Goal: Information Seeking & Learning: Learn about a topic

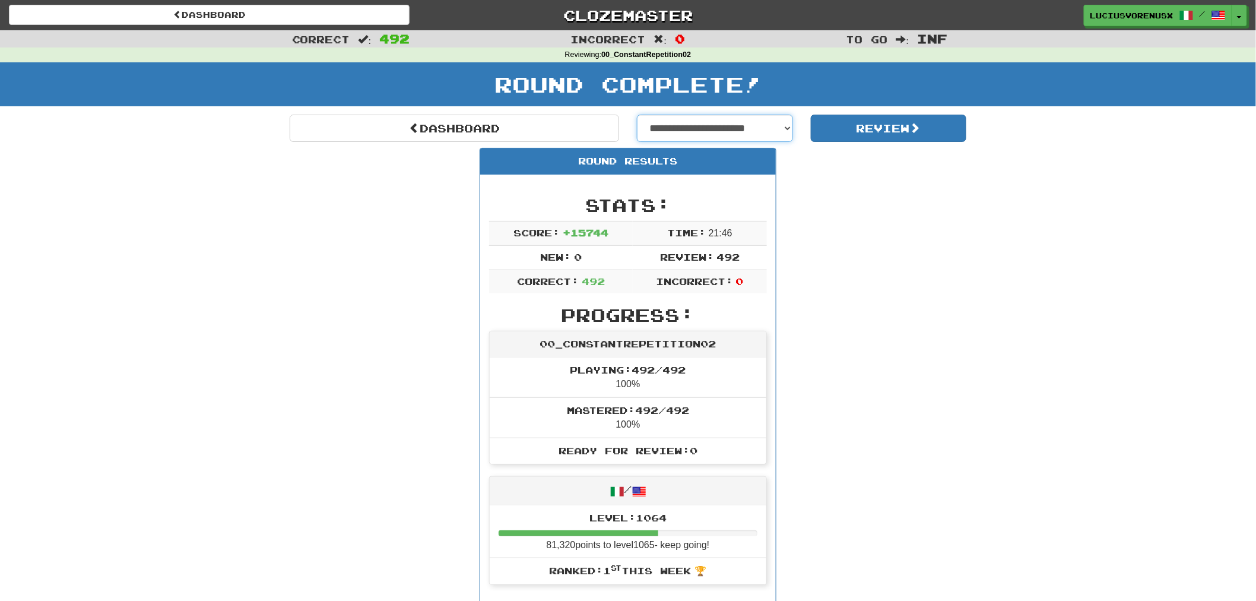
click at [725, 128] on select "**********" at bounding box center [715, 128] width 156 height 27
select select "**********"
click at [637, 115] on select "**********" at bounding box center [715, 128] width 156 height 27
select select "**********"
click at [892, 129] on button "Review" at bounding box center [889, 128] width 156 height 27
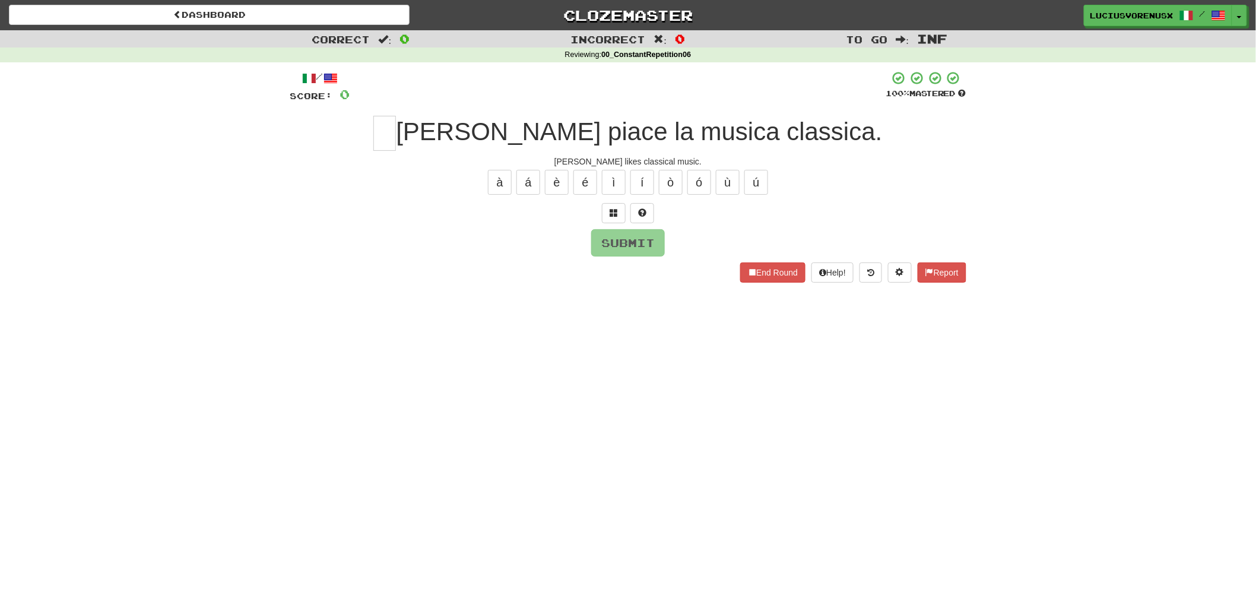
click at [76, 321] on div "Dashboard Clozemaster [PERSON_NAME] / Toggle Dropdown Dashboard Leaderboard Act…" at bounding box center [628, 300] width 1256 height 601
click at [396, 131] on input "text" at bounding box center [384, 133] width 23 height 35
type input "*"
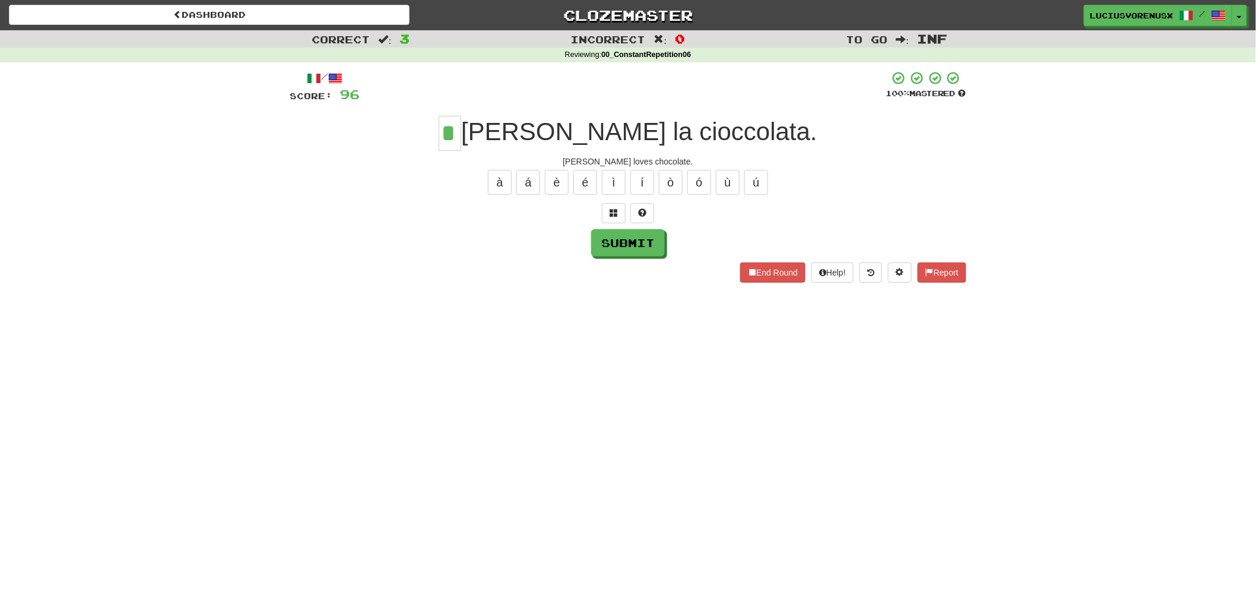
type input "*"
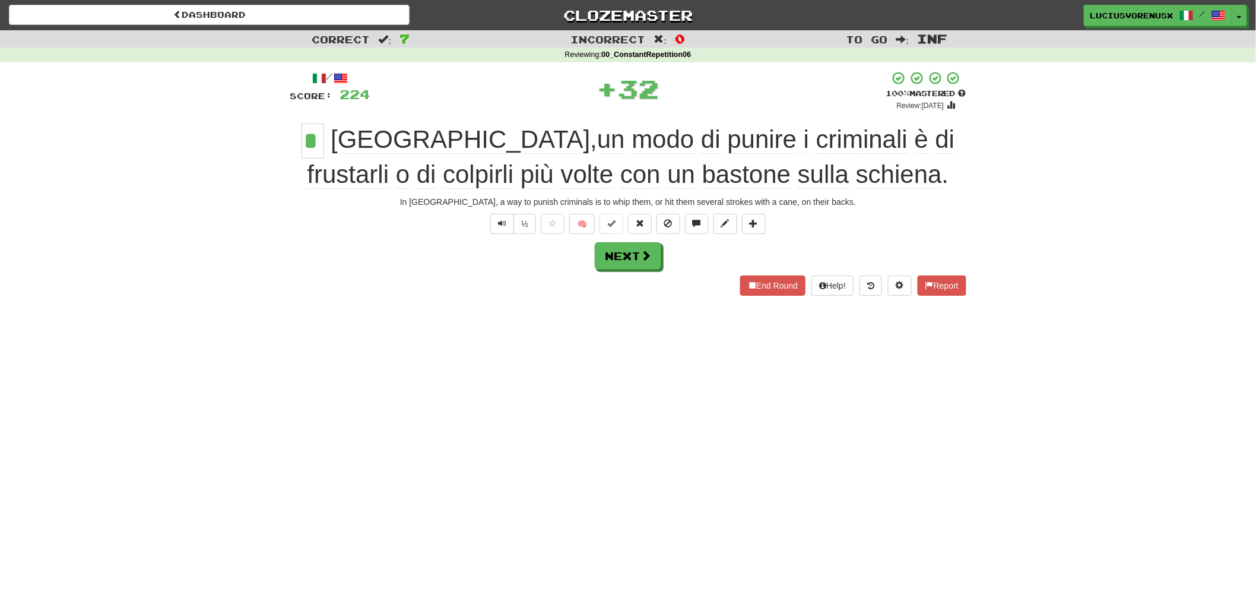
type input "**"
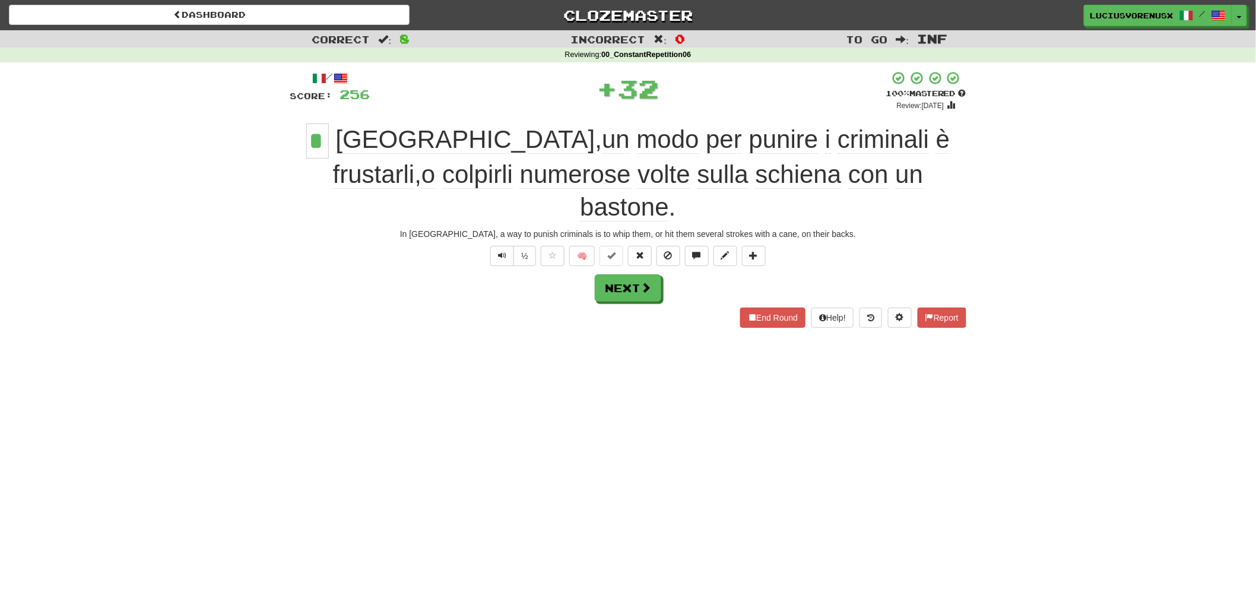
type input "**"
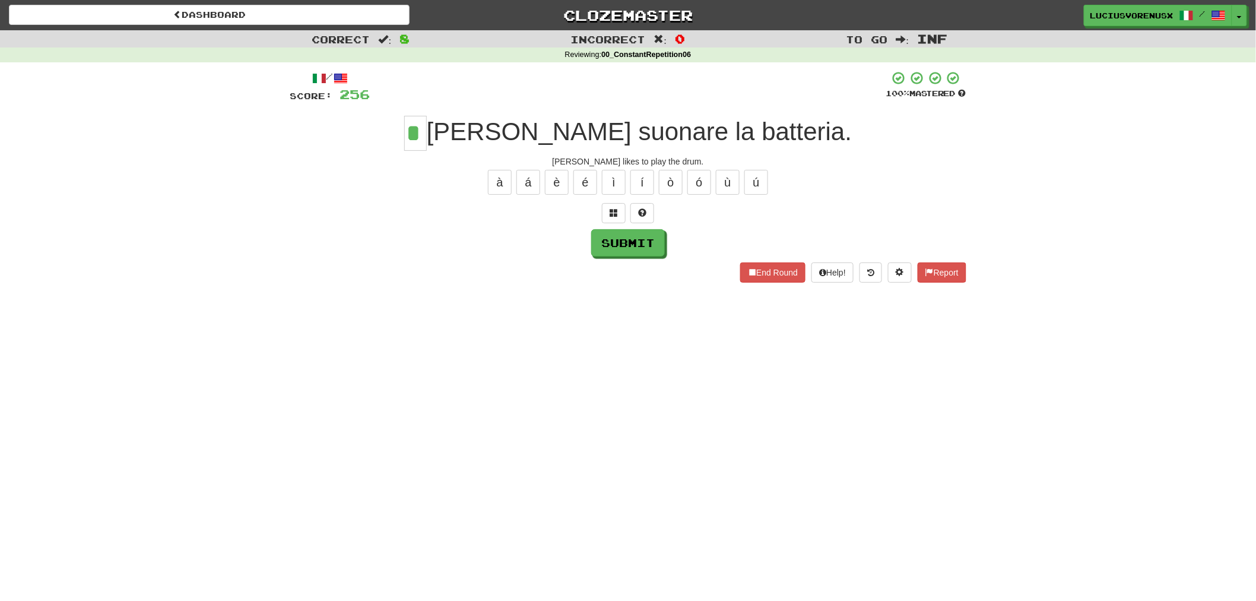
type input "*"
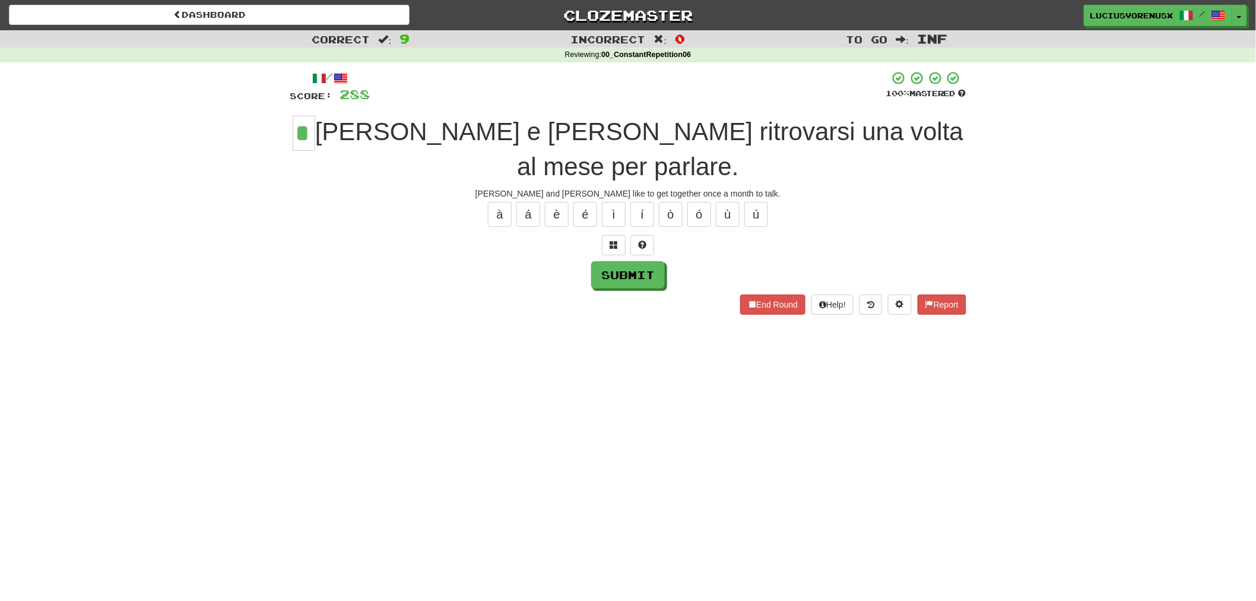
type input "*"
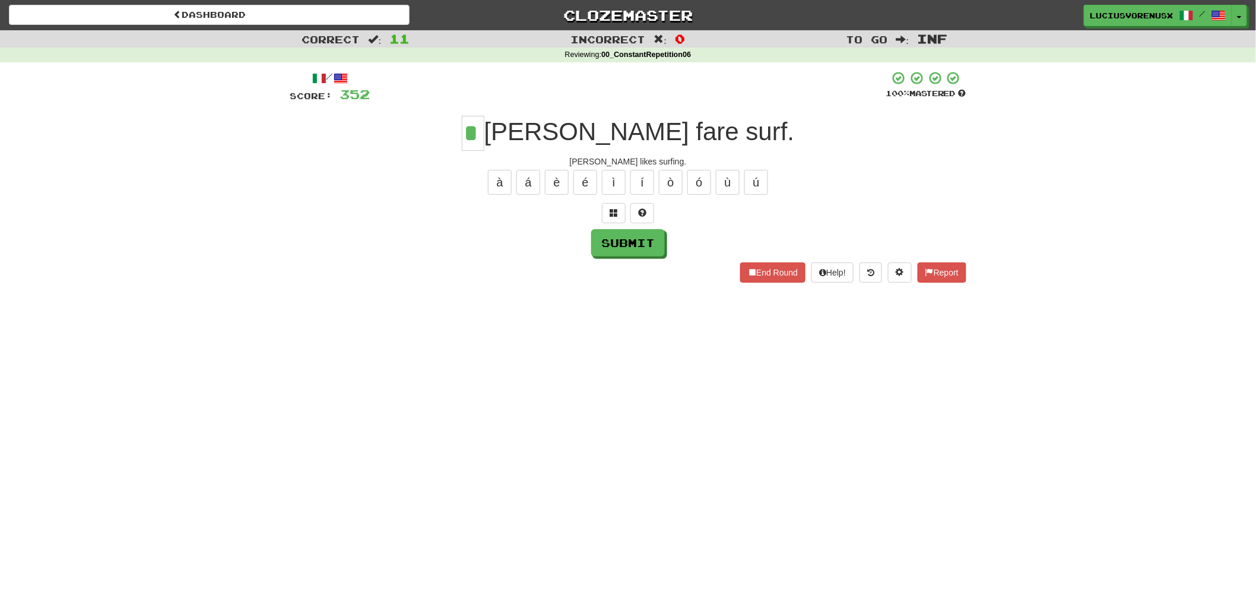
type input "*"
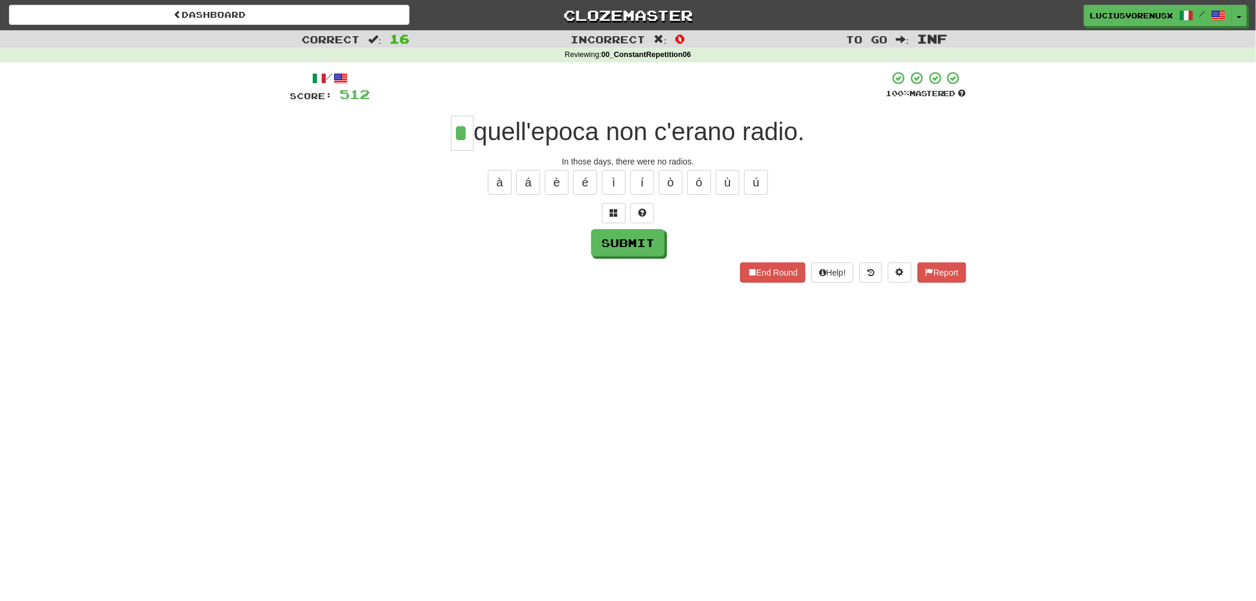
type input "*"
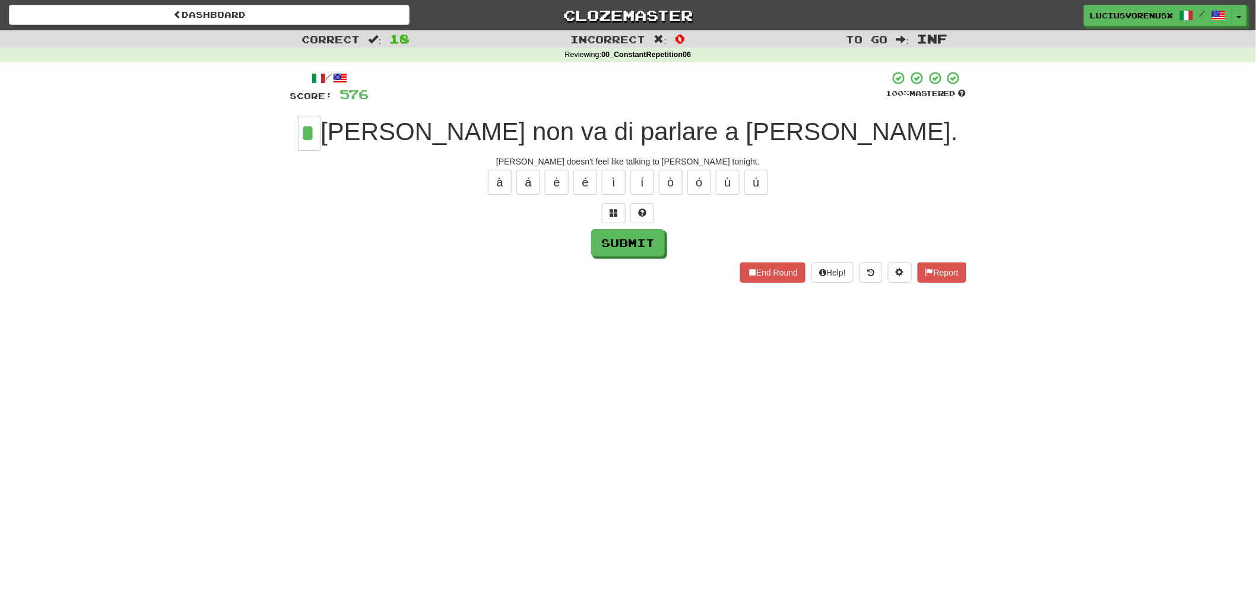
type input "*"
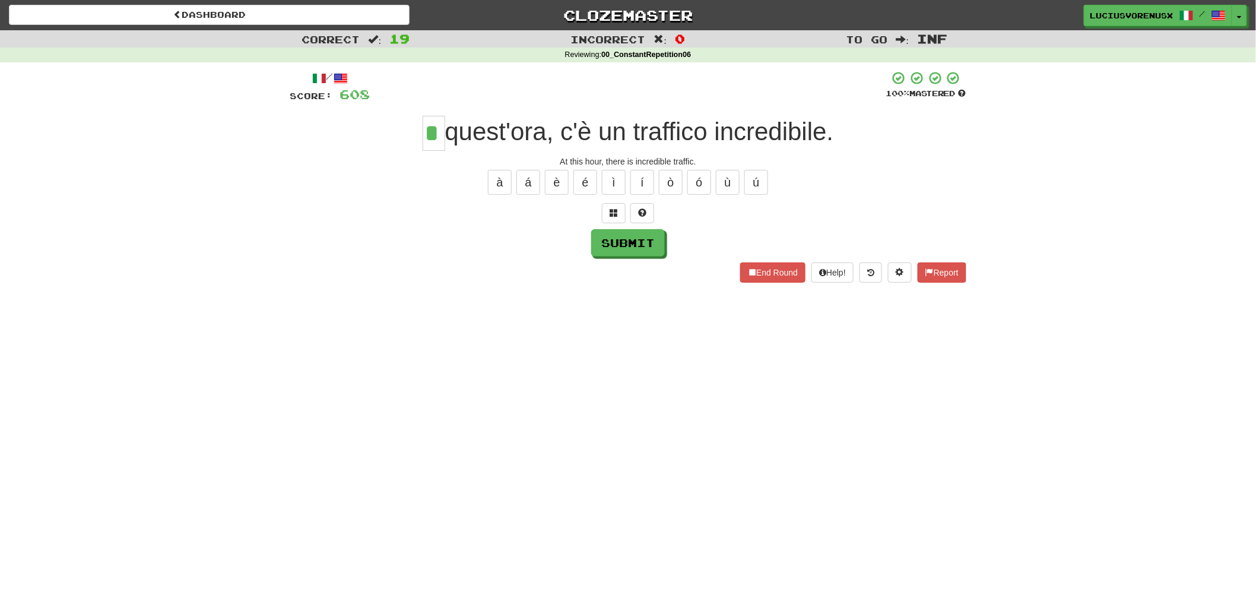
type input "*"
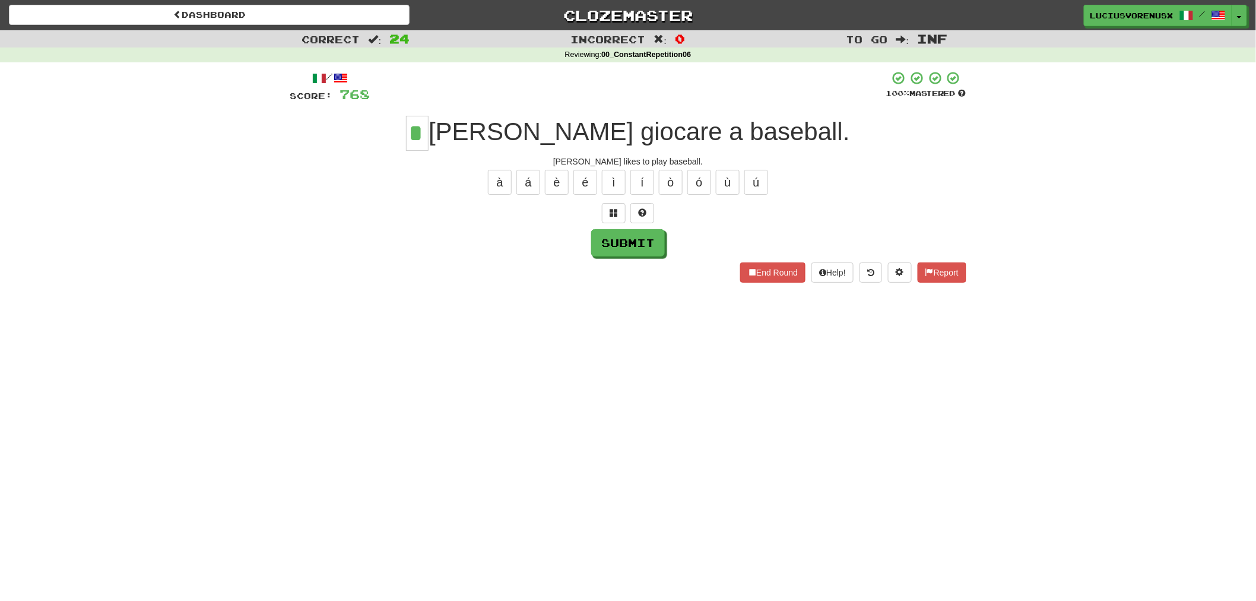
type input "*"
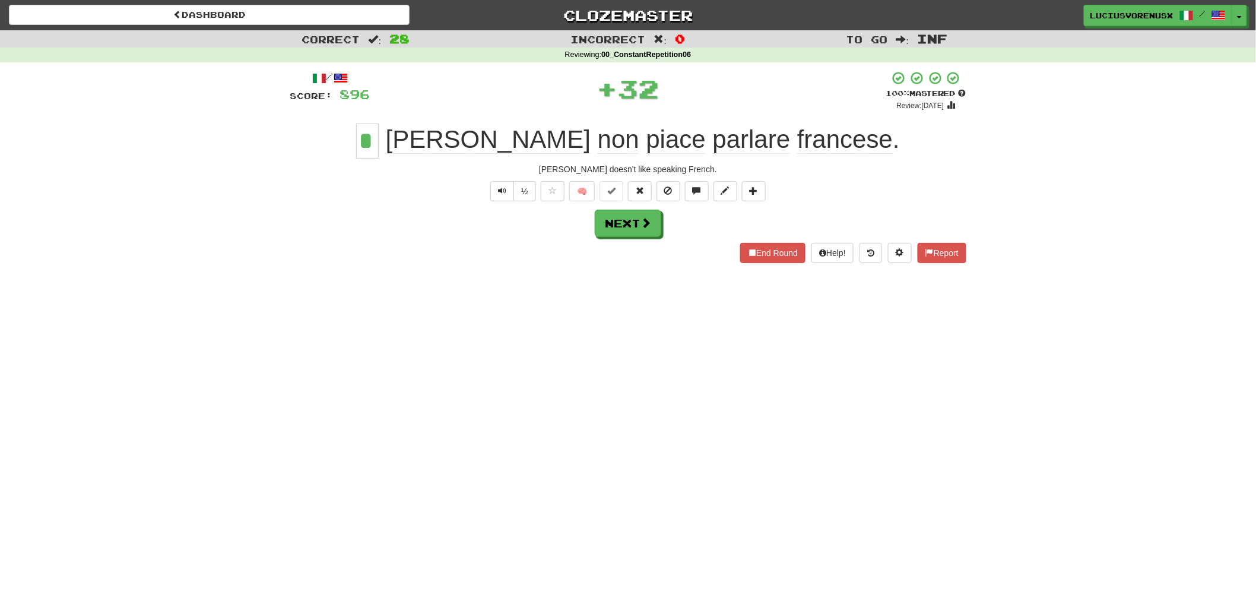
type input "**"
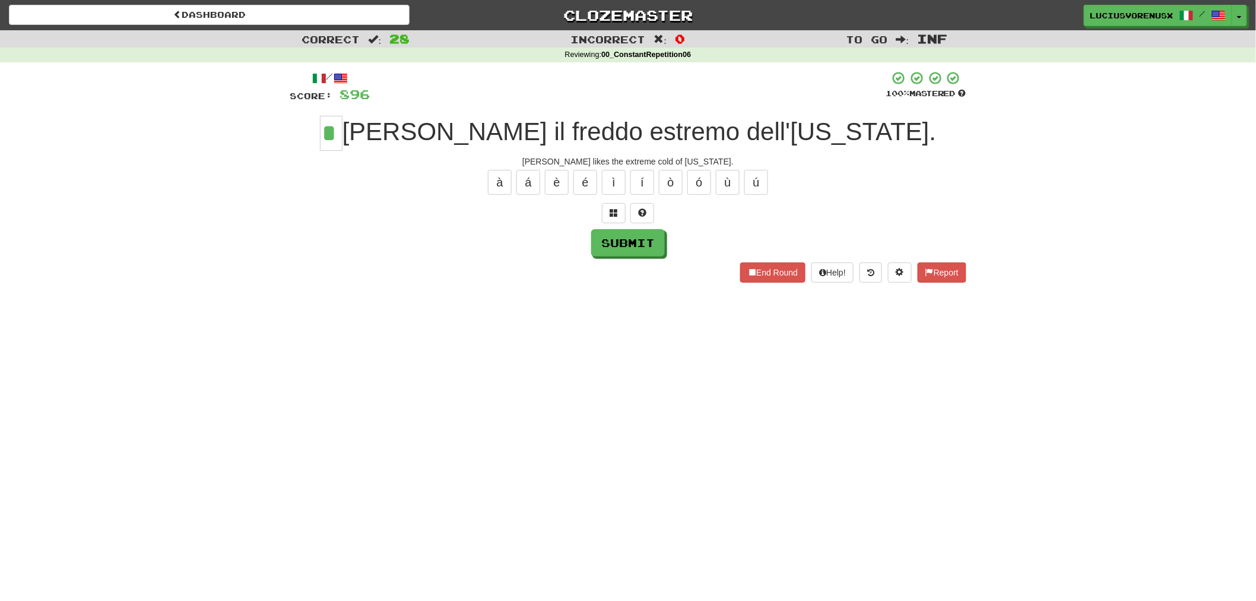
type input "*"
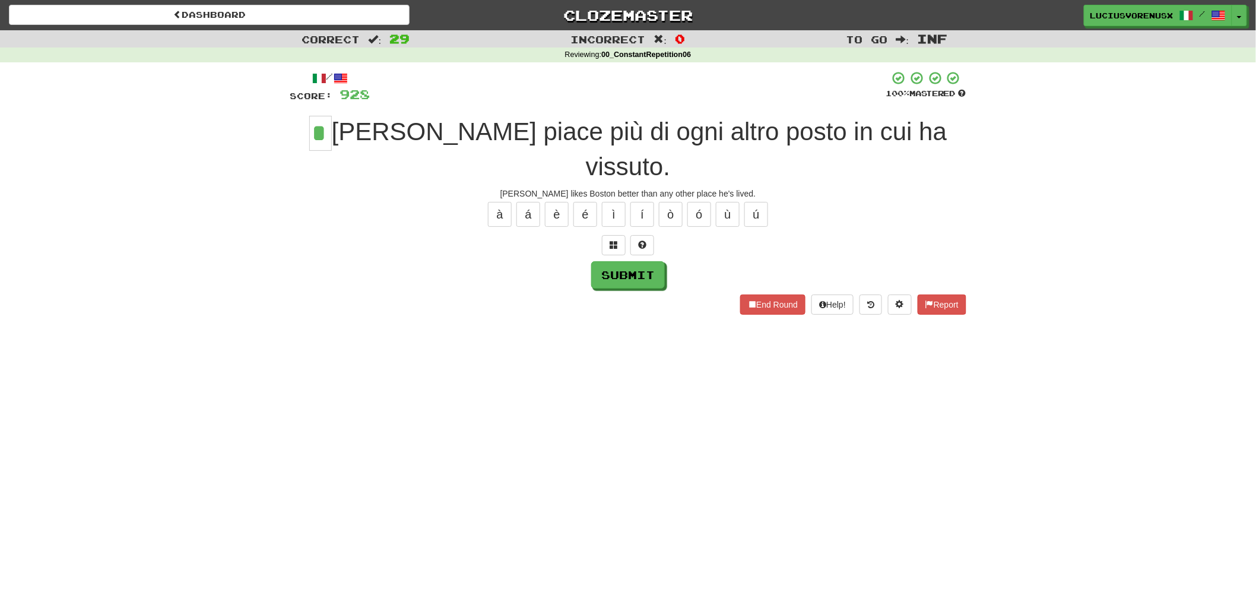
type input "*"
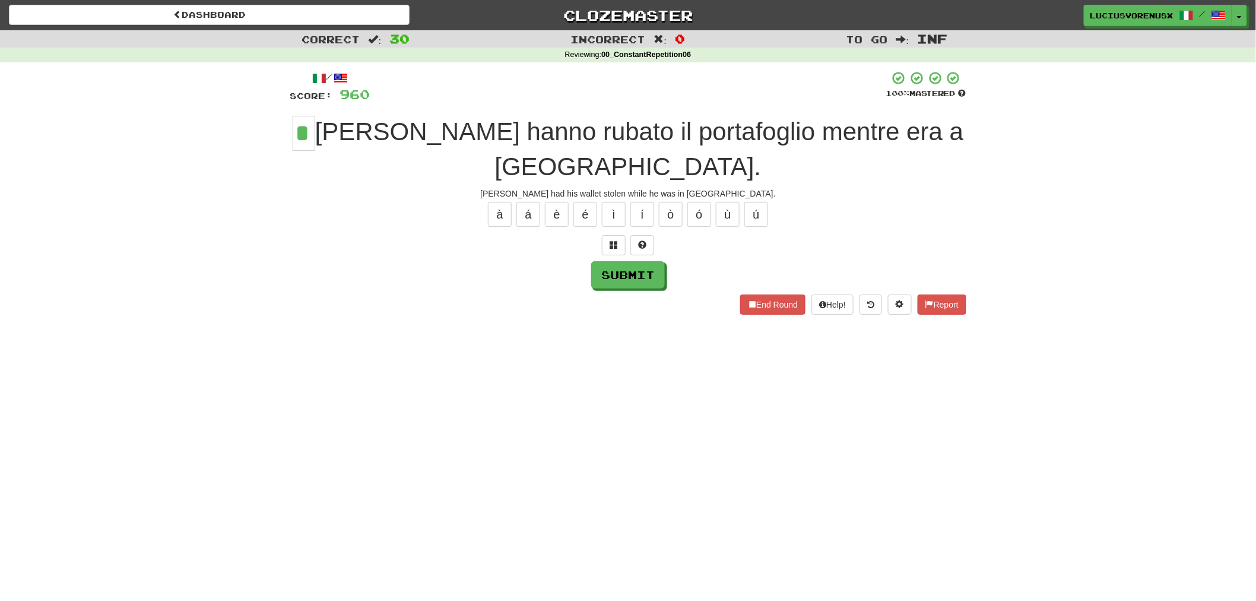
type input "*"
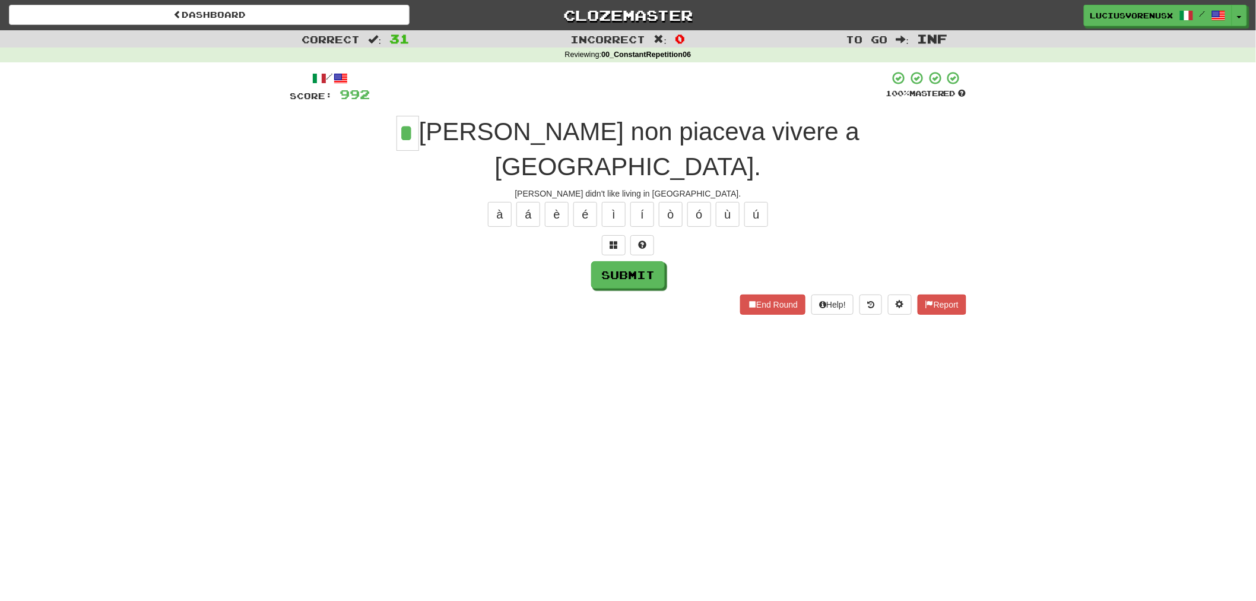
type input "*"
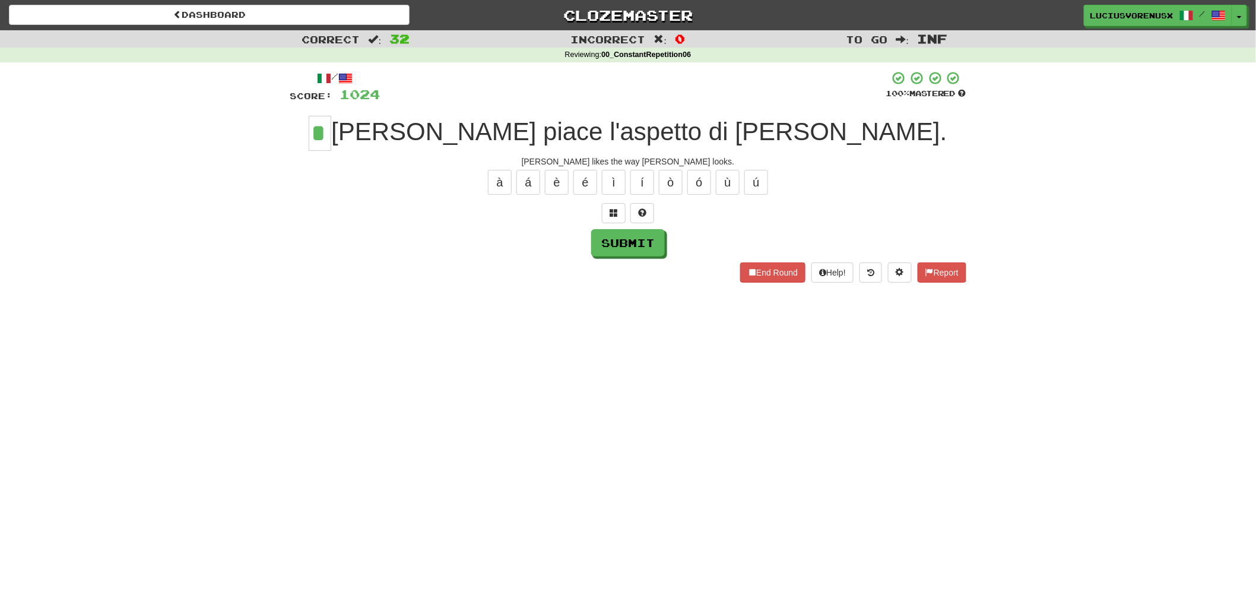
type input "*"
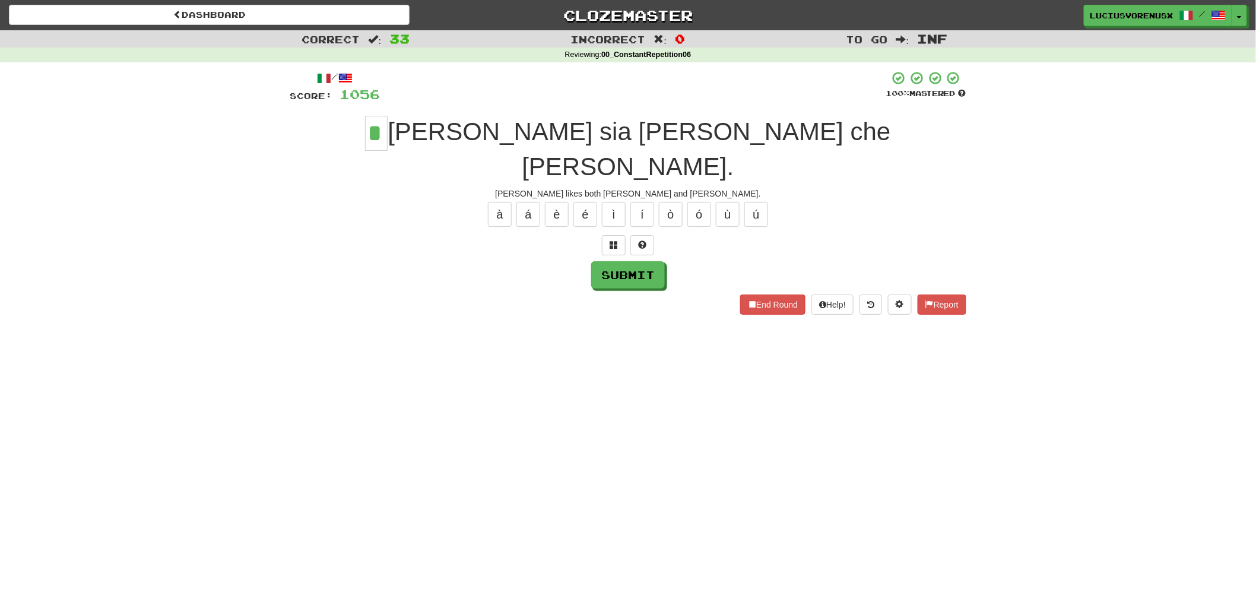
type input "*"
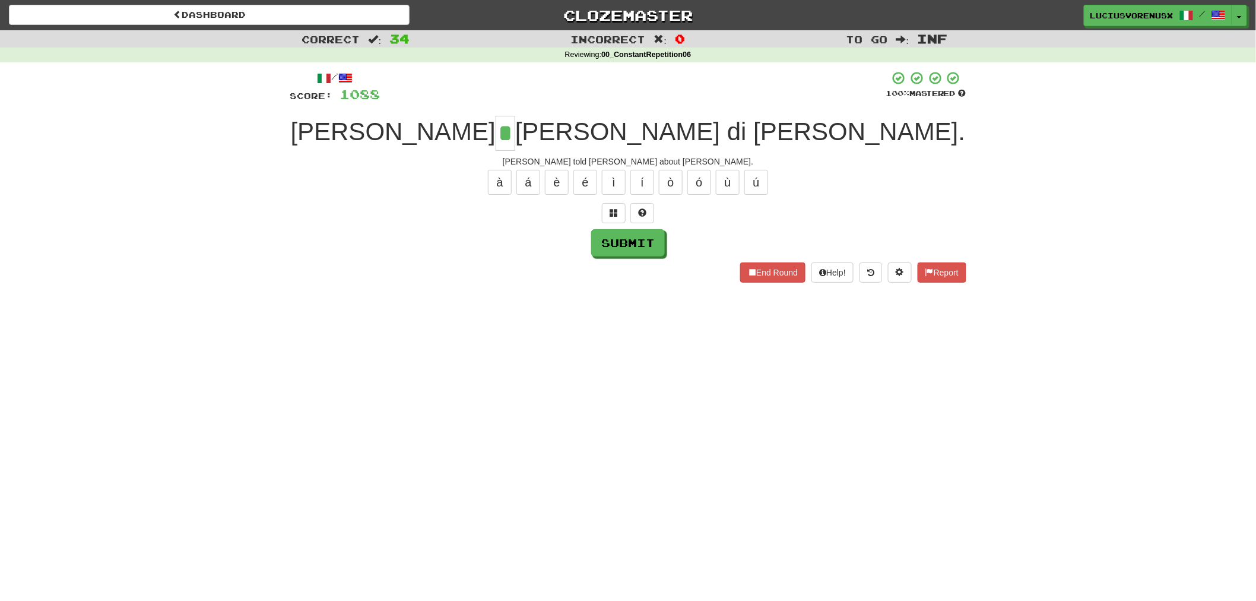
type input "*"
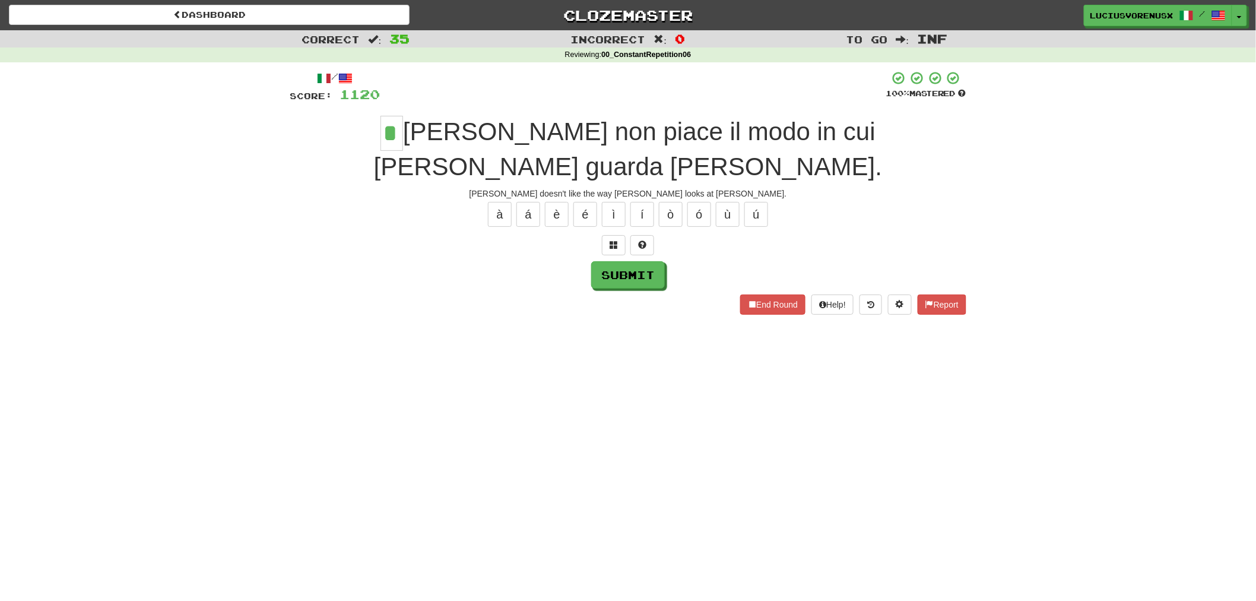
type input "*"
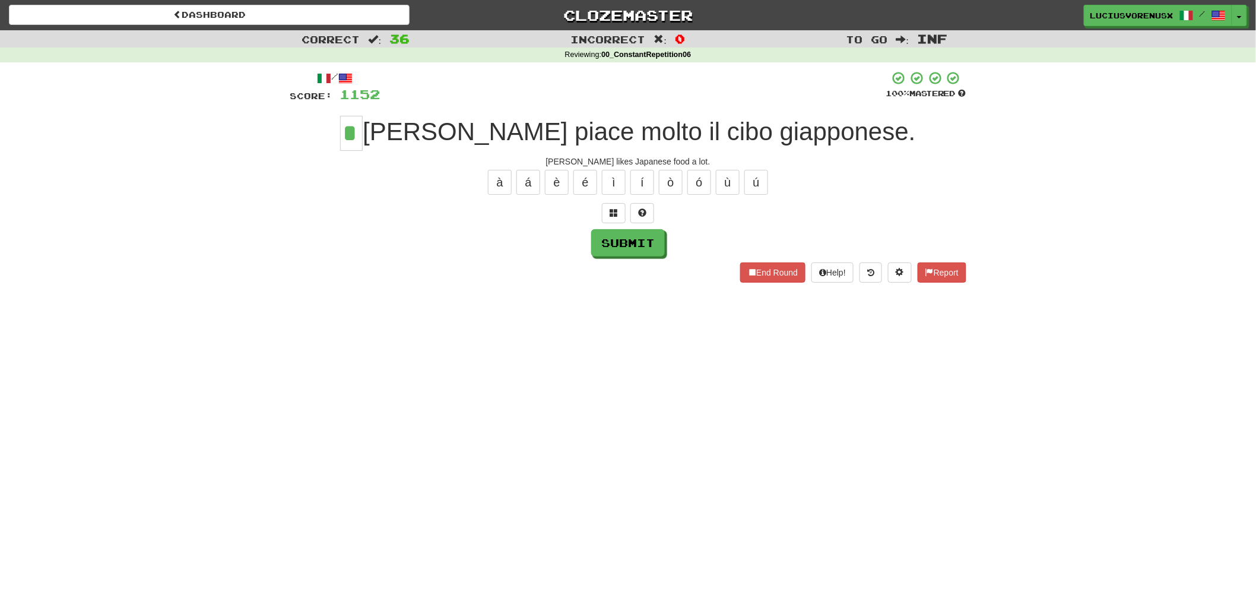
type input "*"
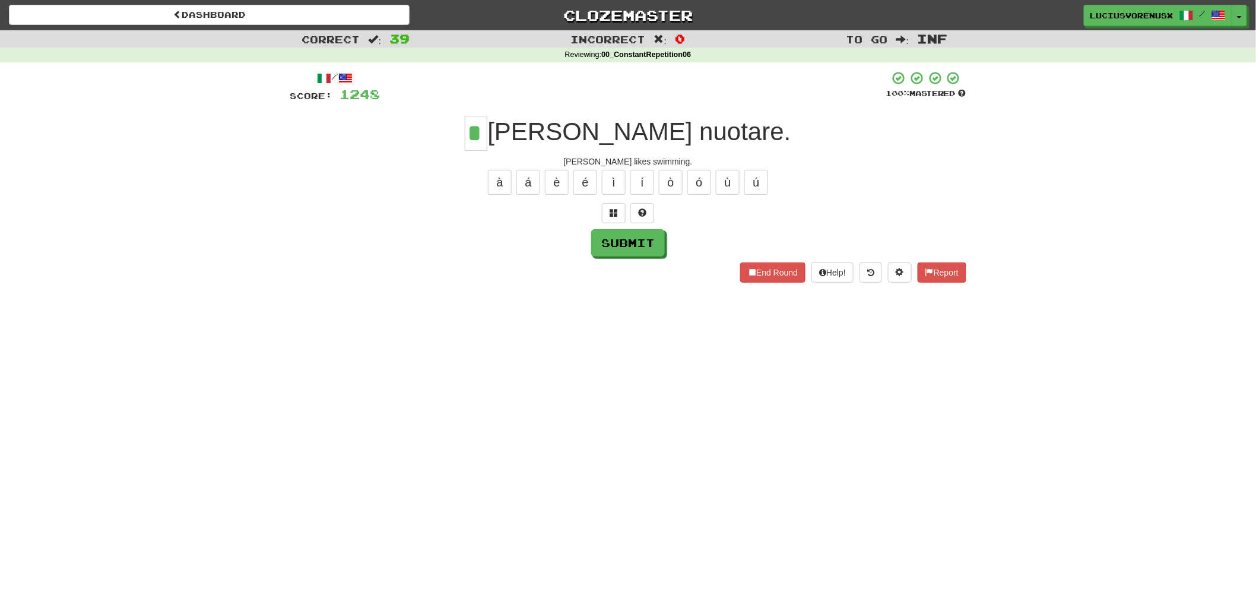
type input "*"
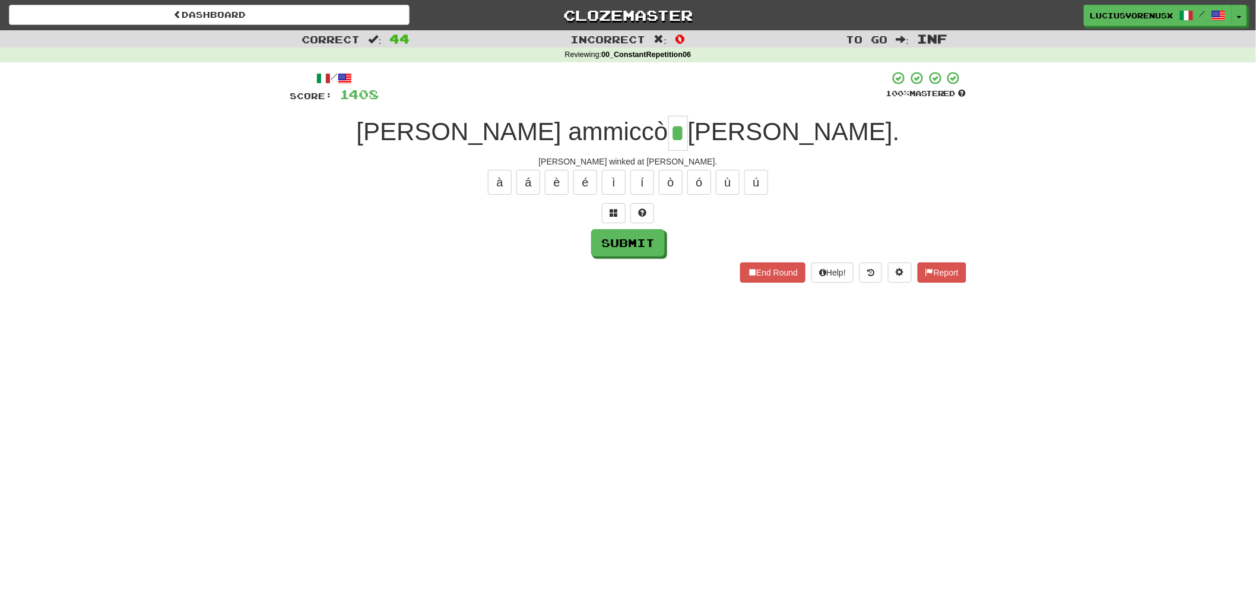
type input "*"
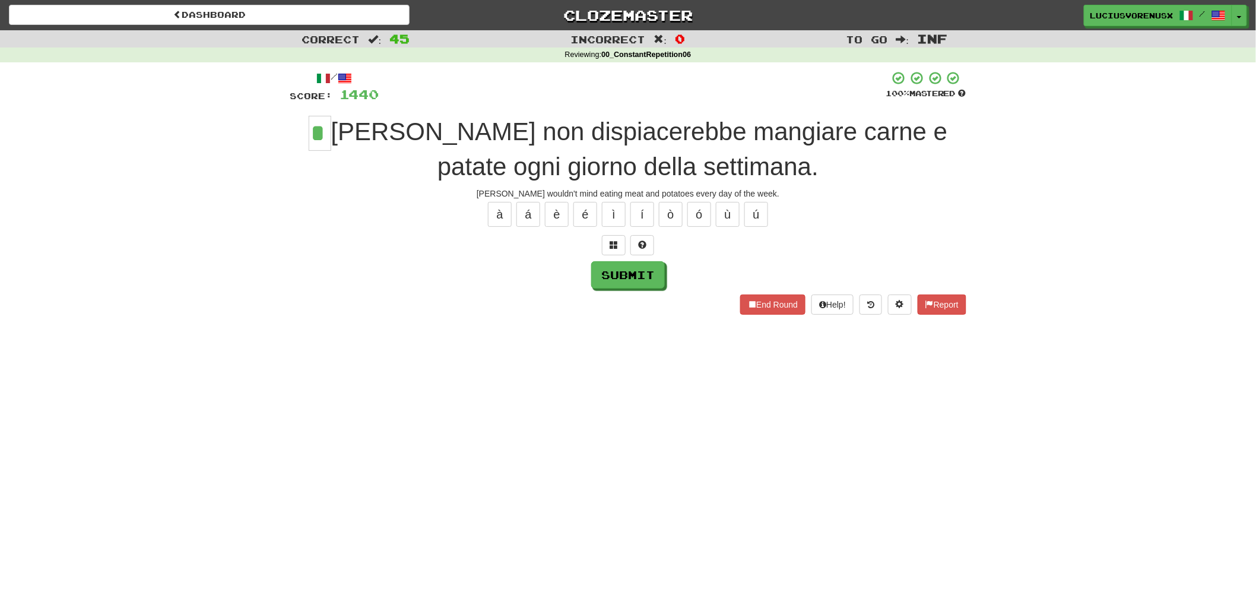
type input "*"
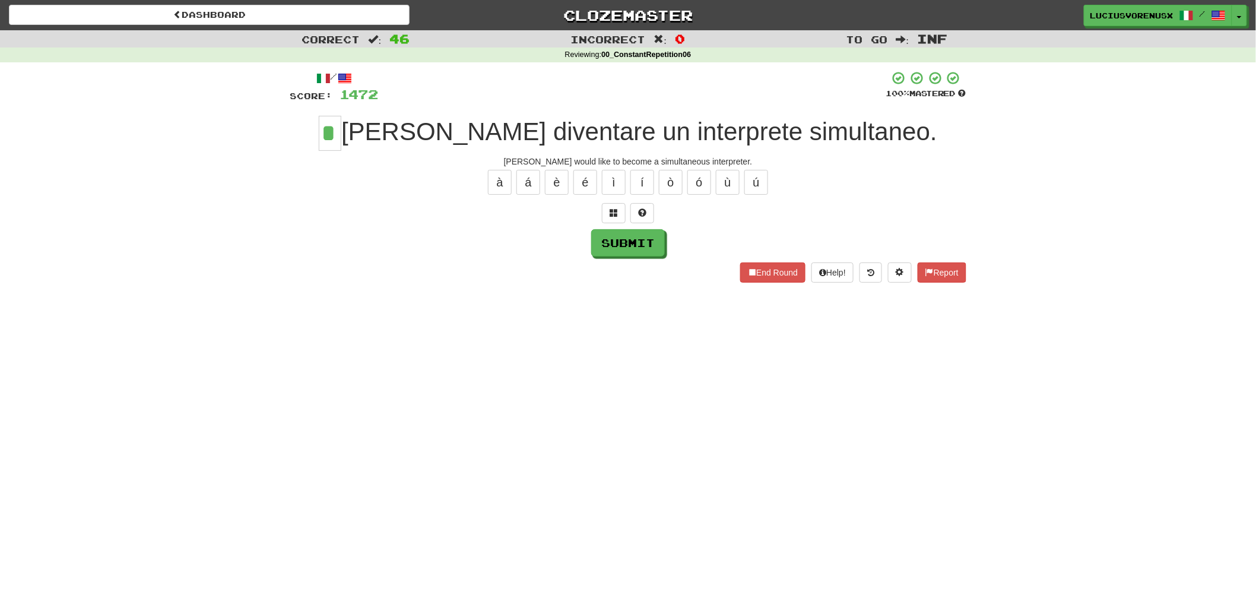
type input "*"
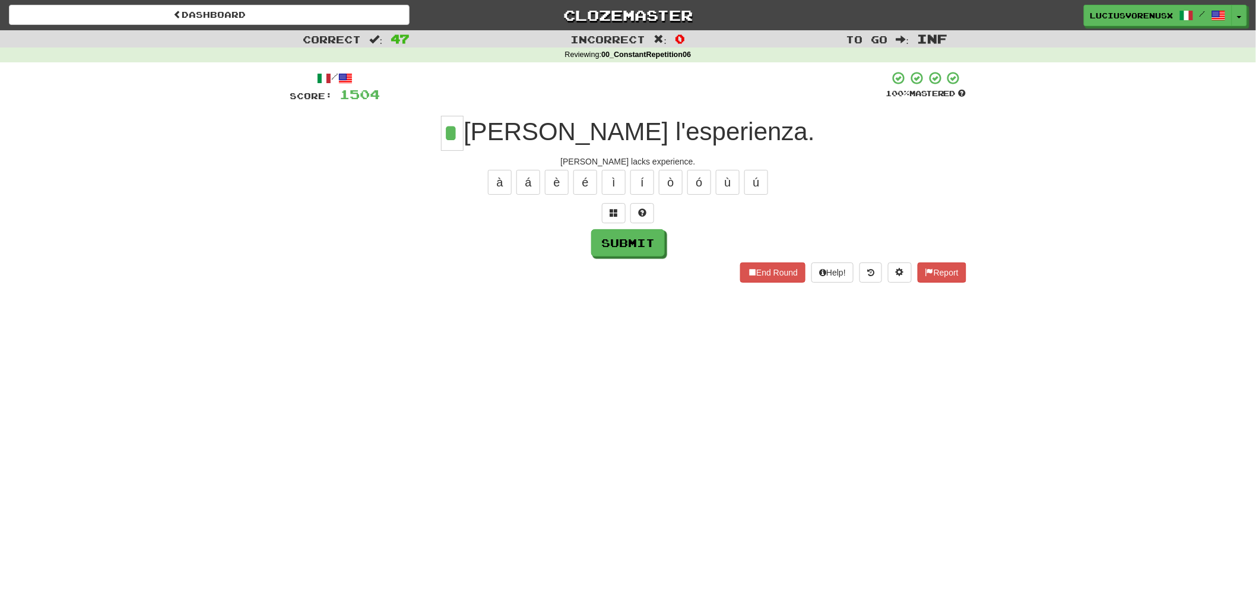
type input "*"
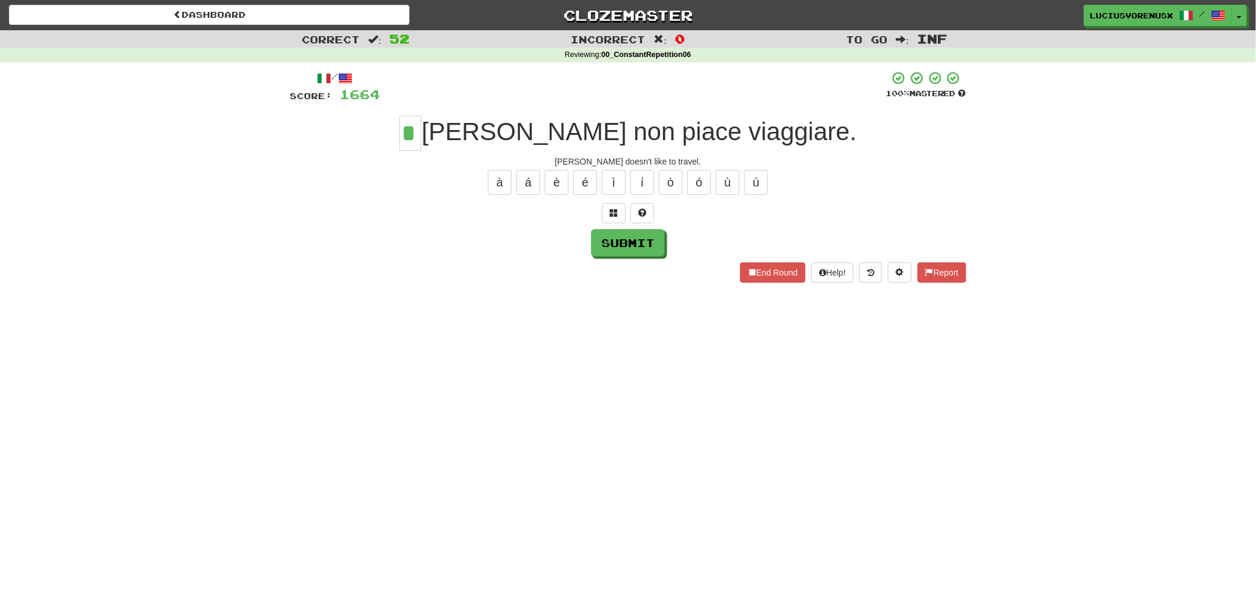
type input "*"
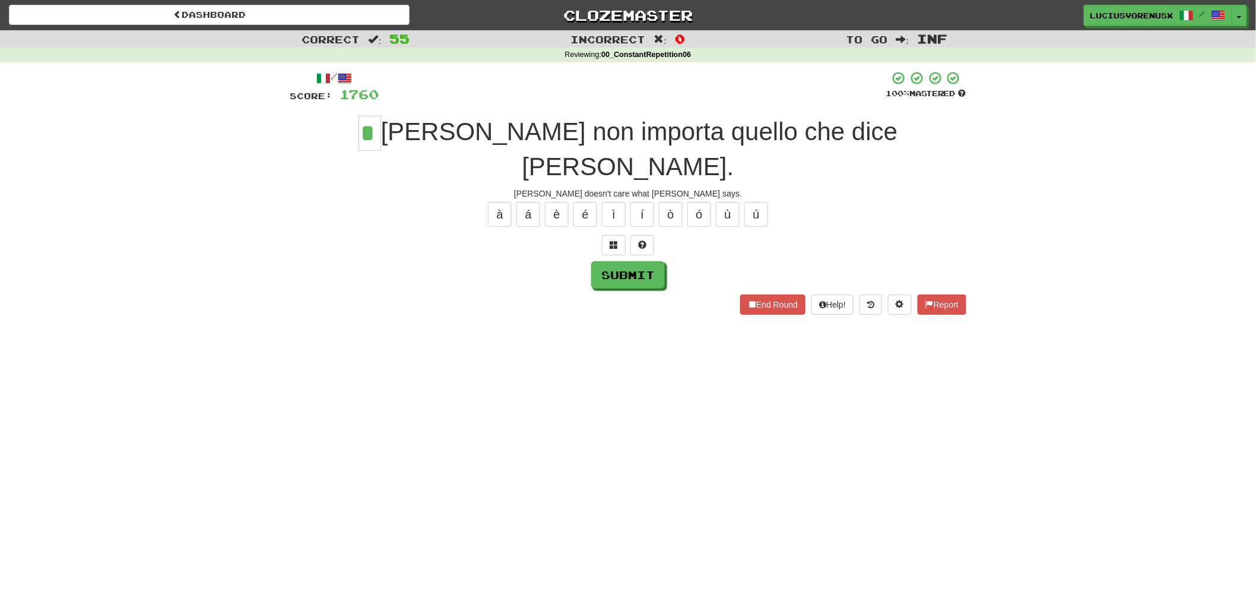
type input "*"
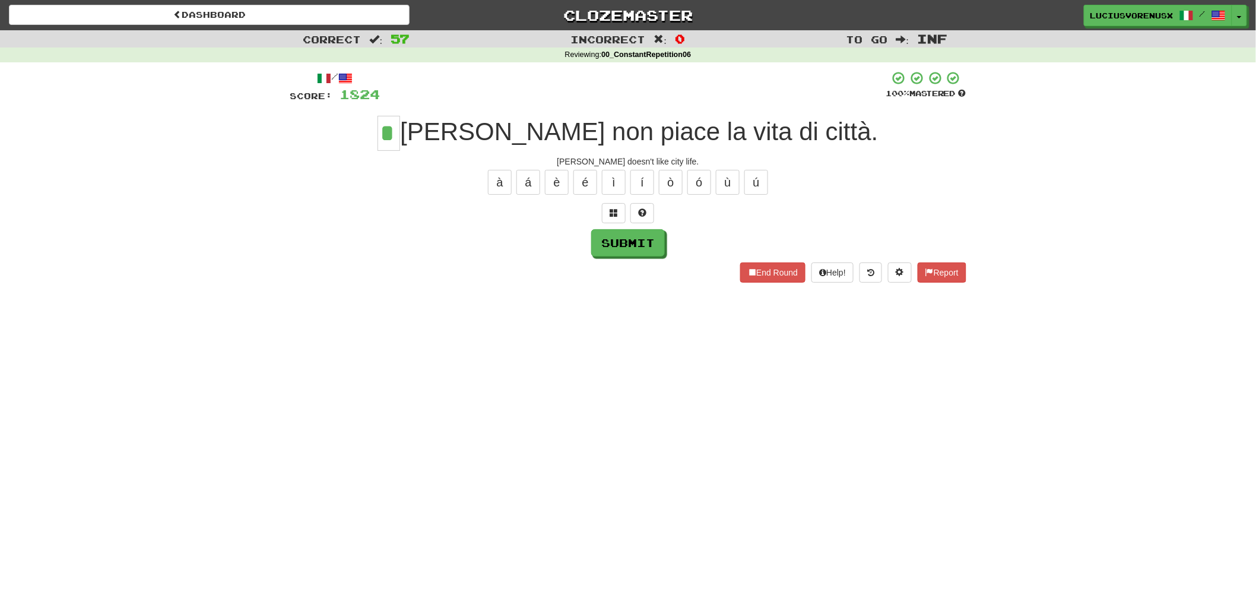
type input "*"
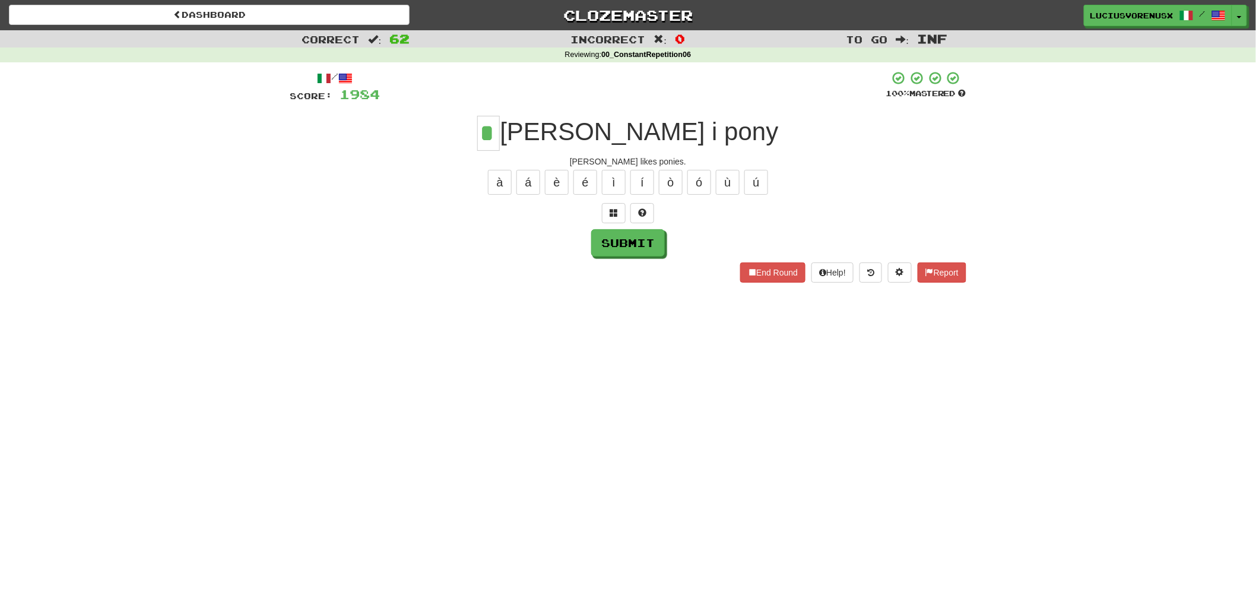
type input "*"
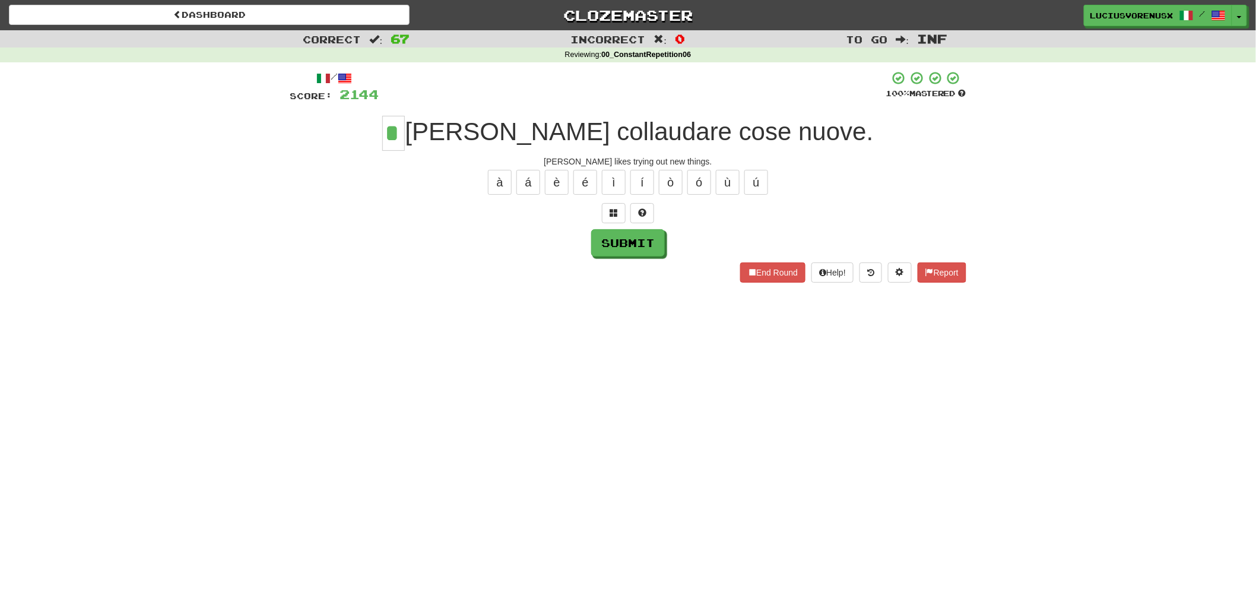
type input "*"
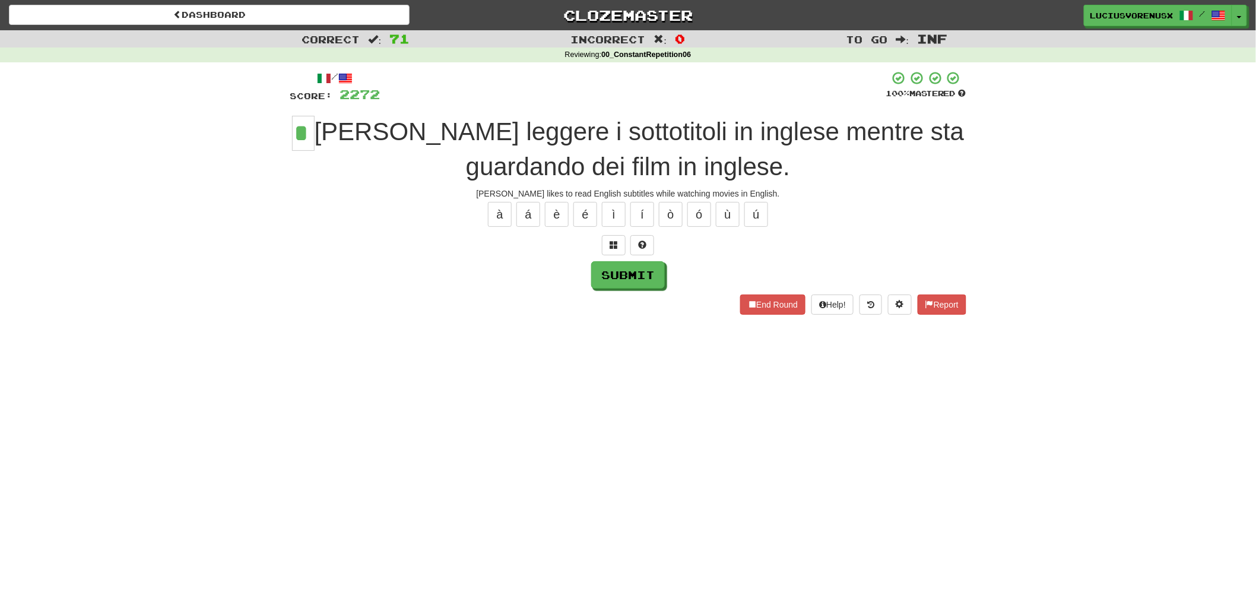
type input "*"
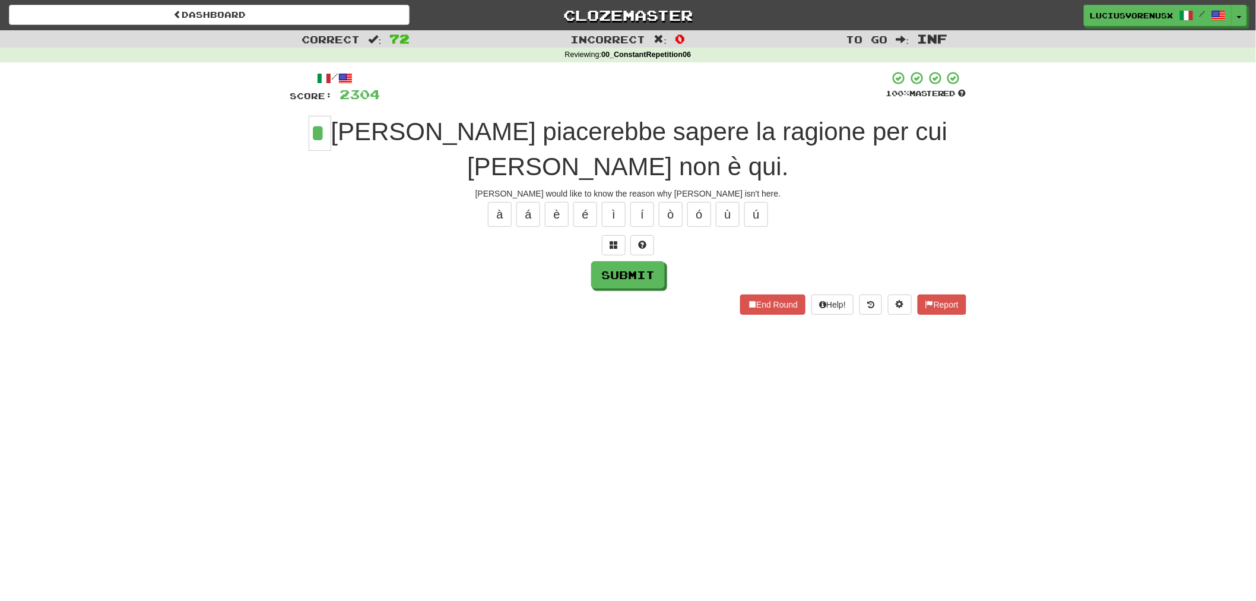
type input "*"
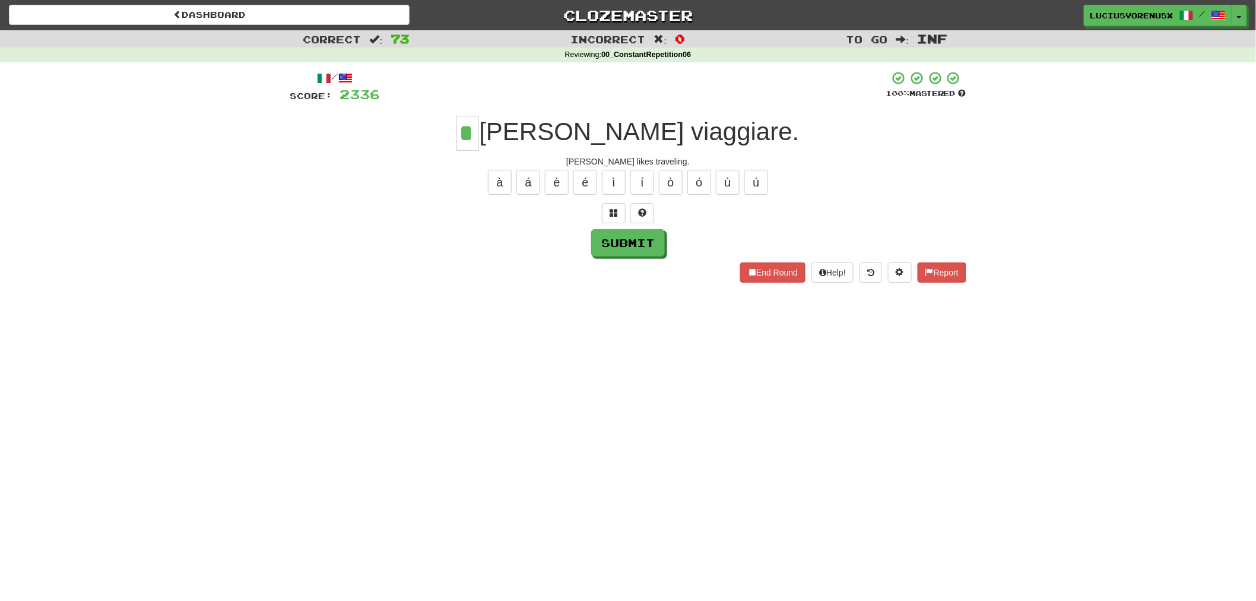
type input "*"
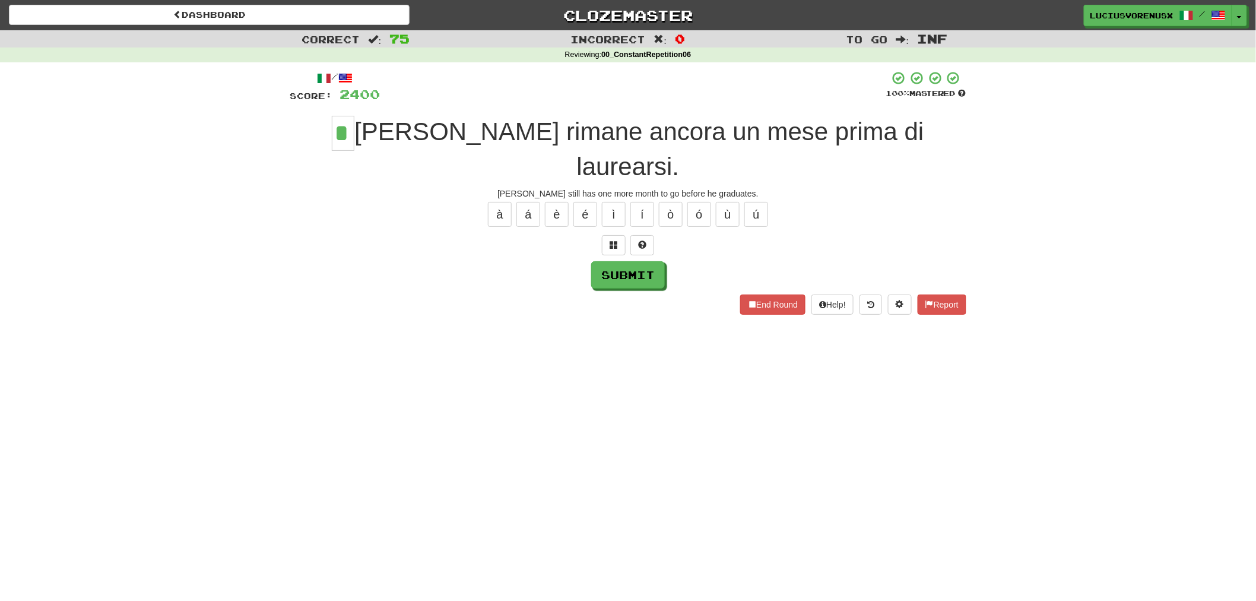
type input "*"
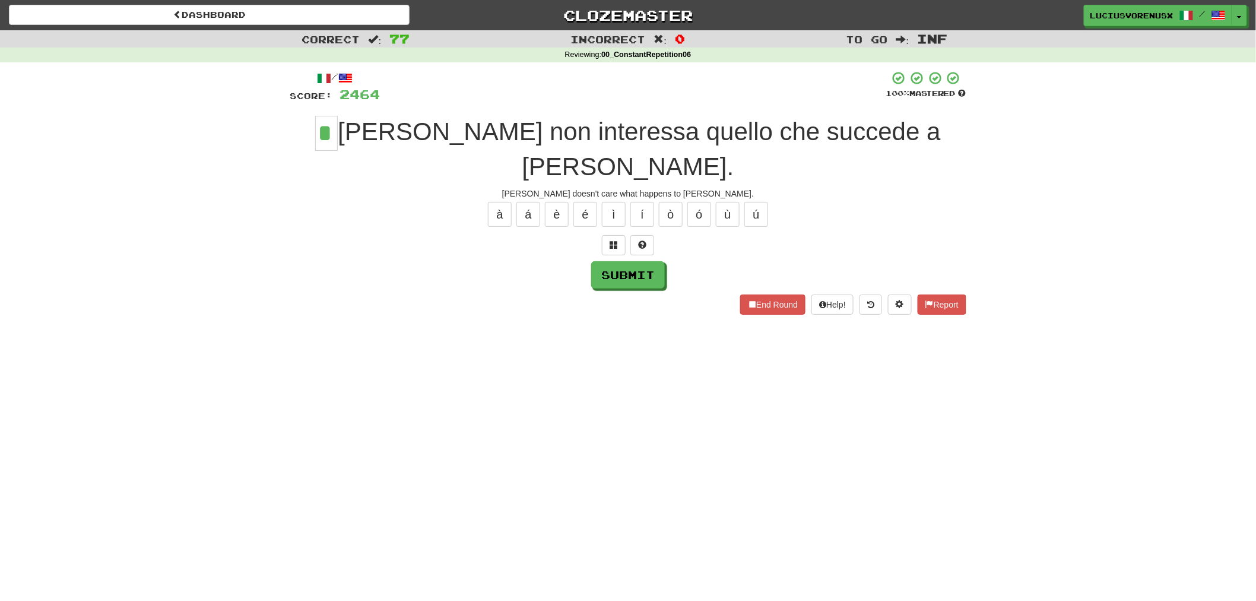
type input "*"
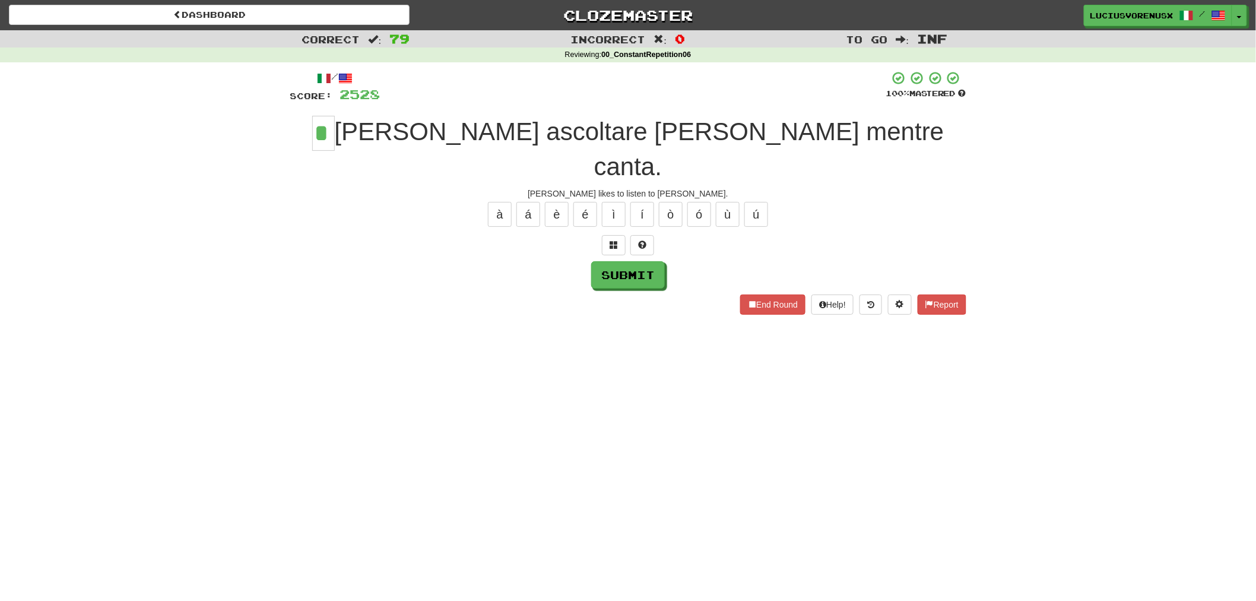
type input "*"
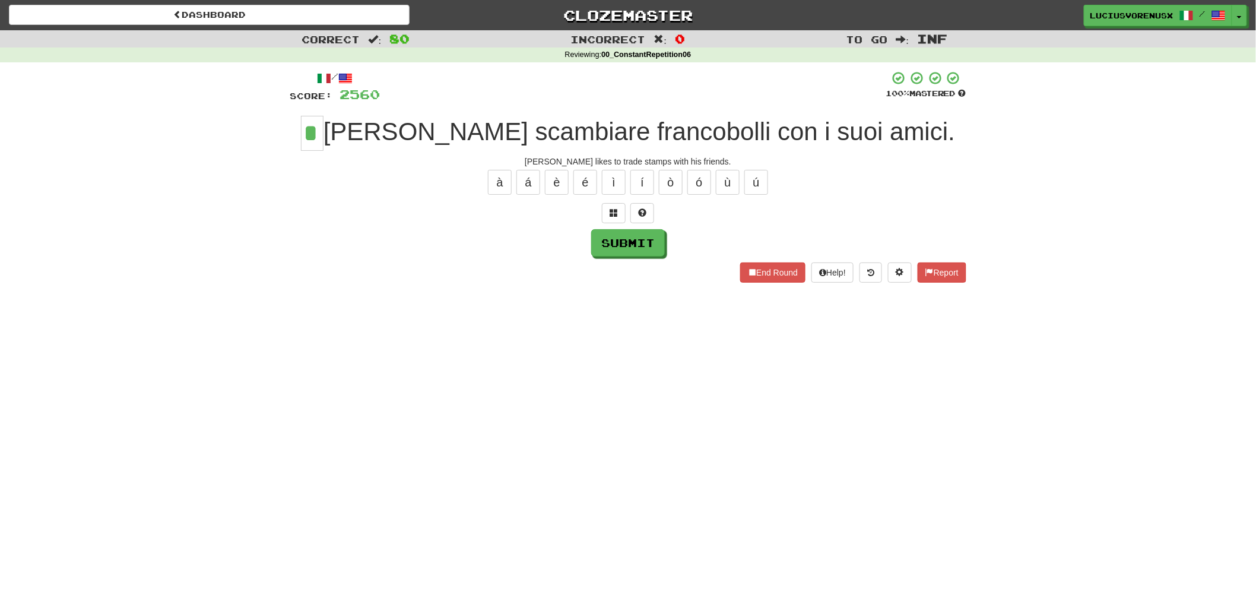
type input "*"
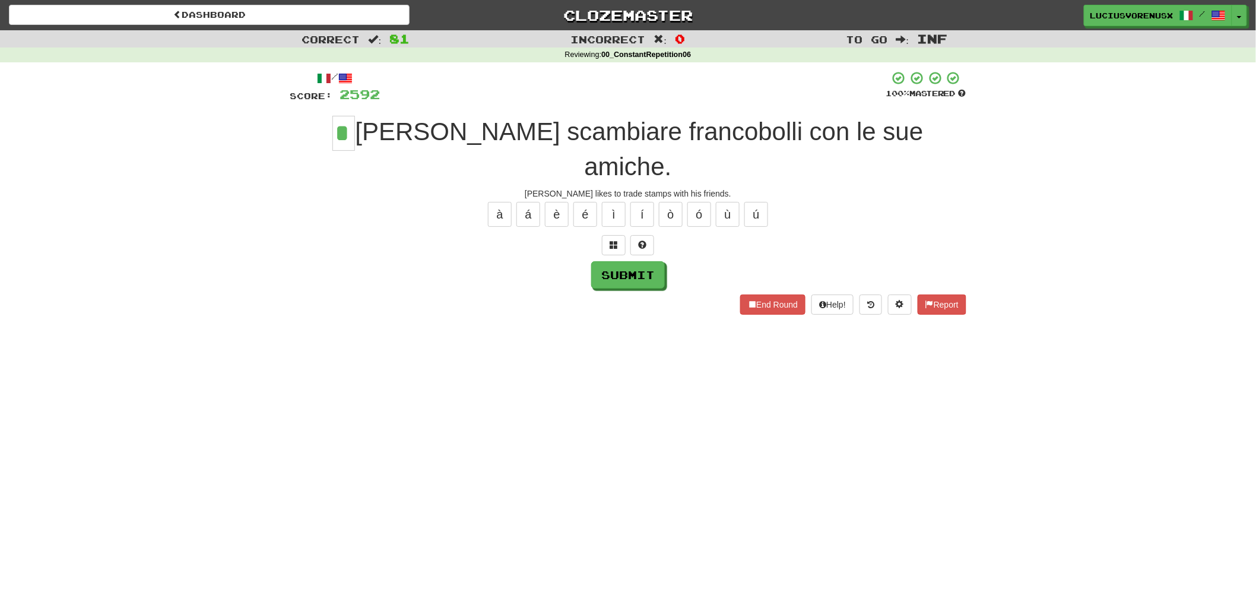
type input "*"
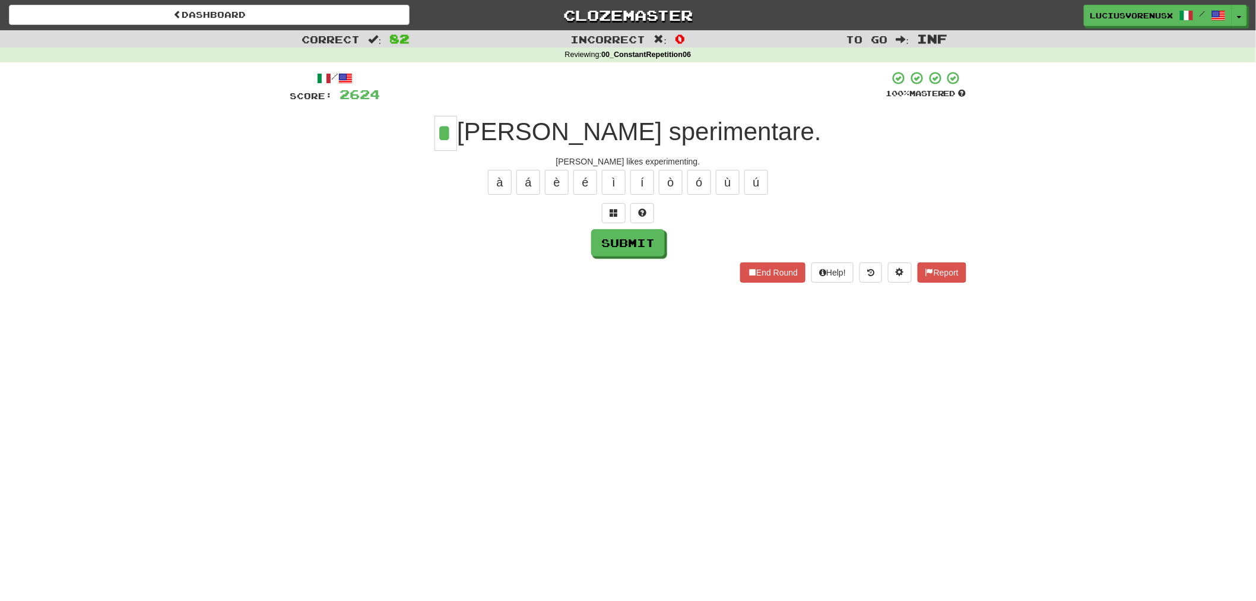
type input "*"
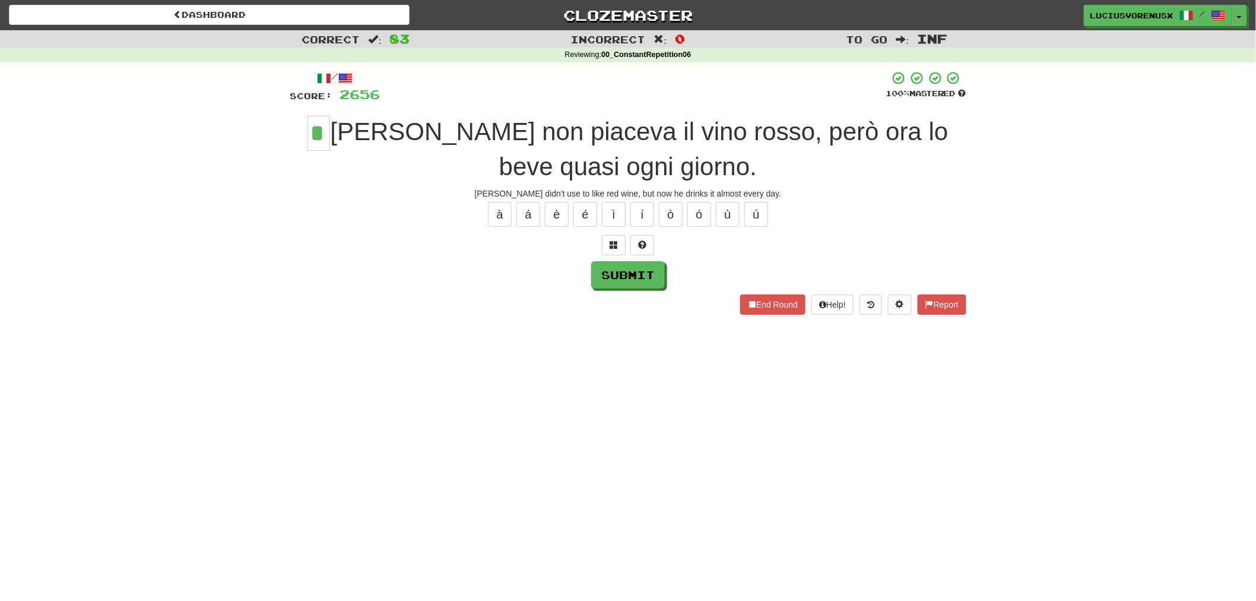
type input "*"
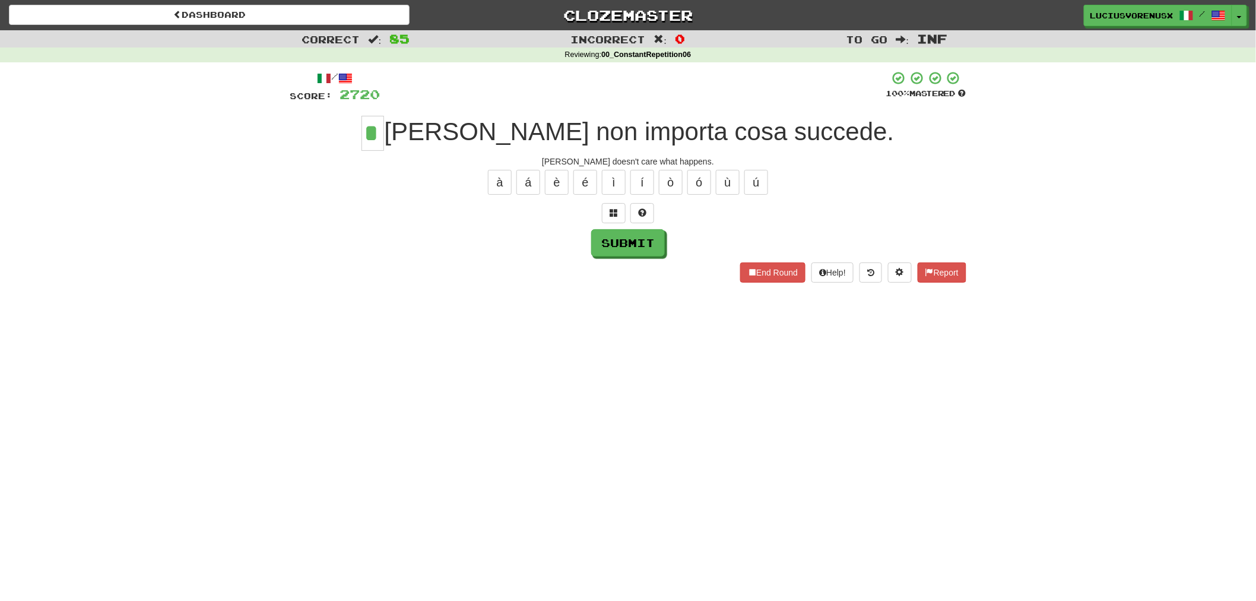
type input "*"
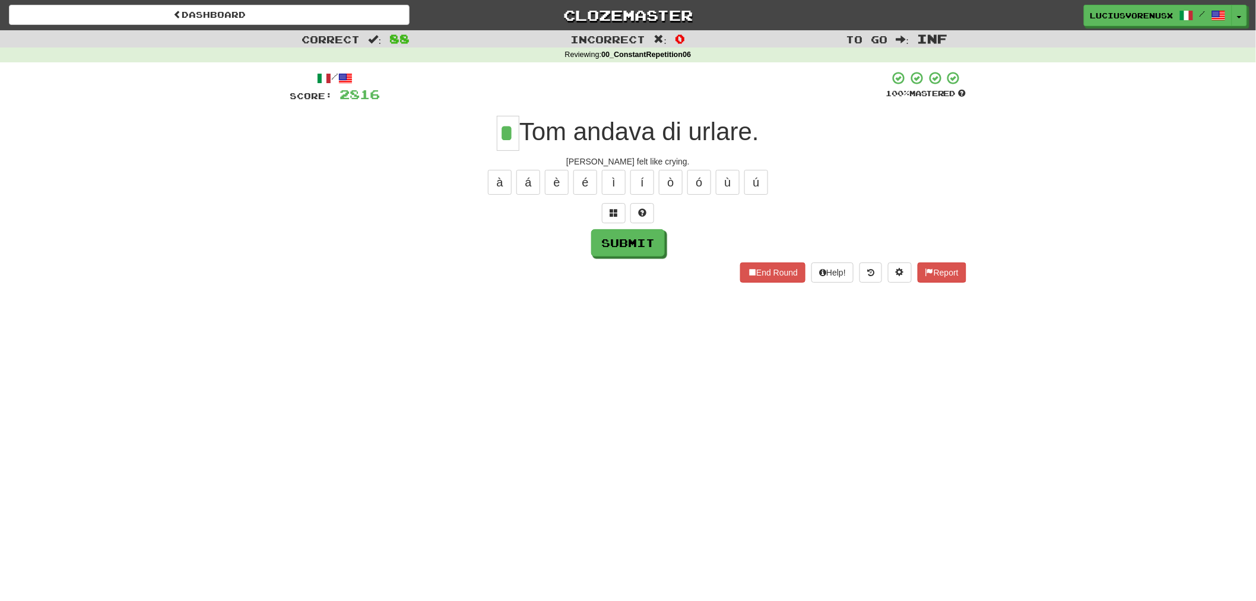
type input "*"
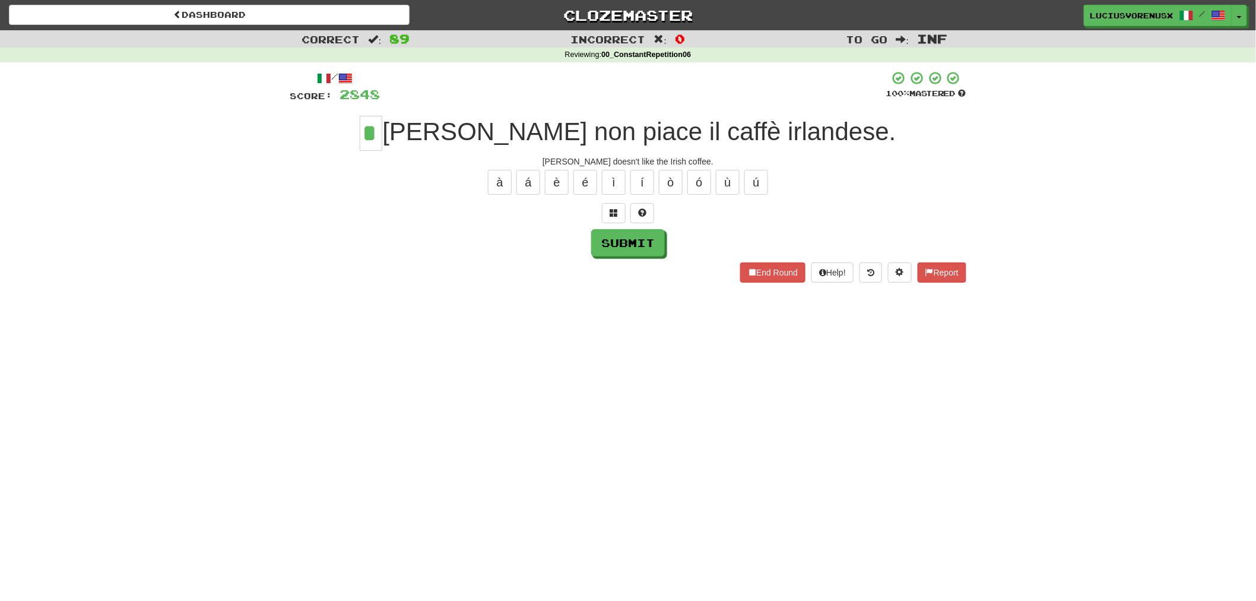
type input "*"
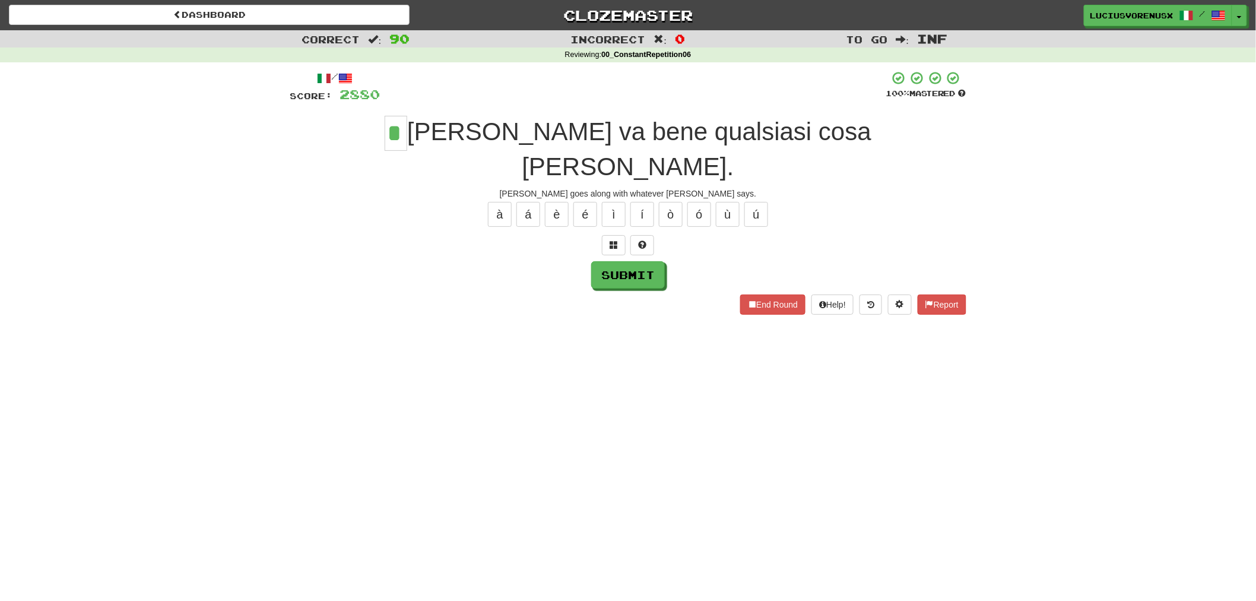
type input "*"
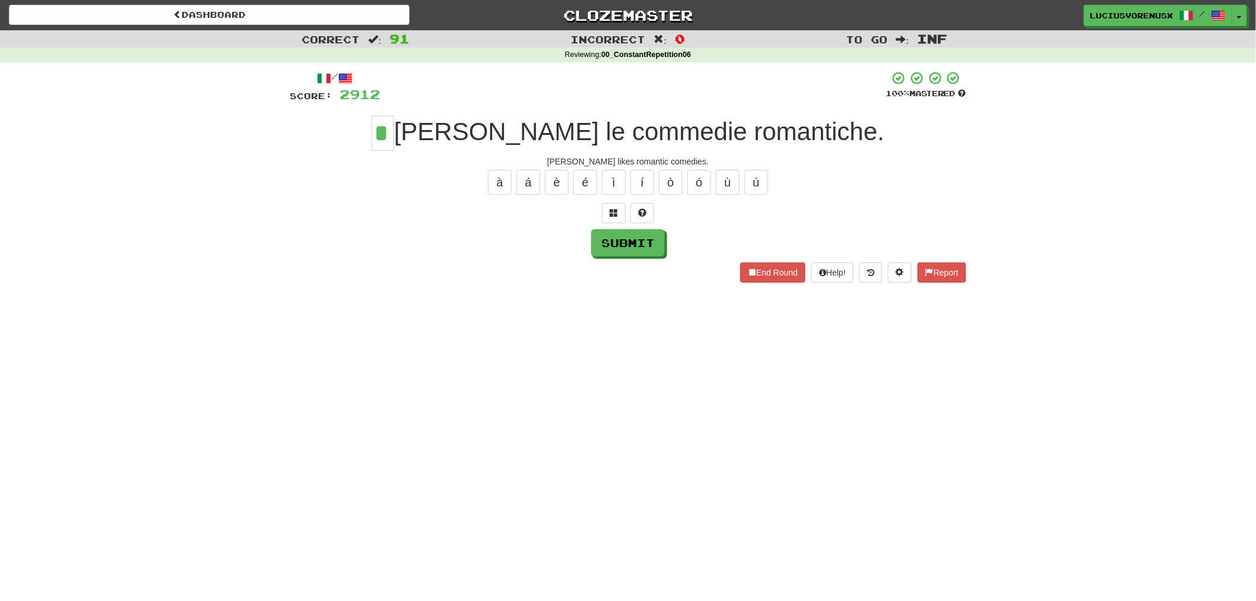
type input "*"
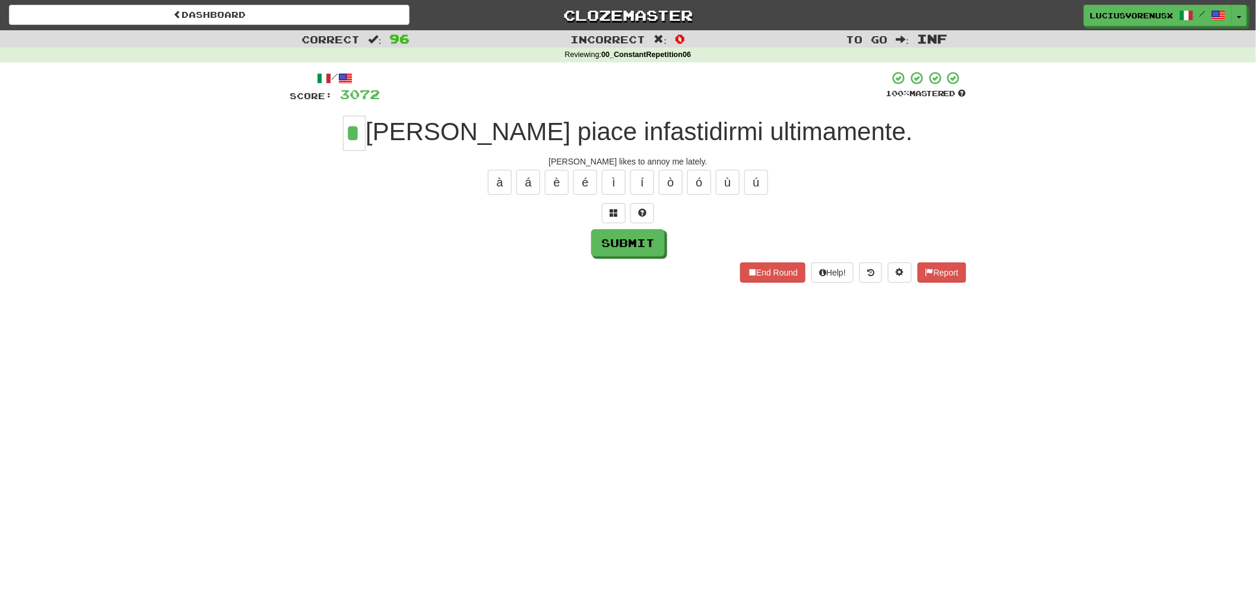
type input "*"
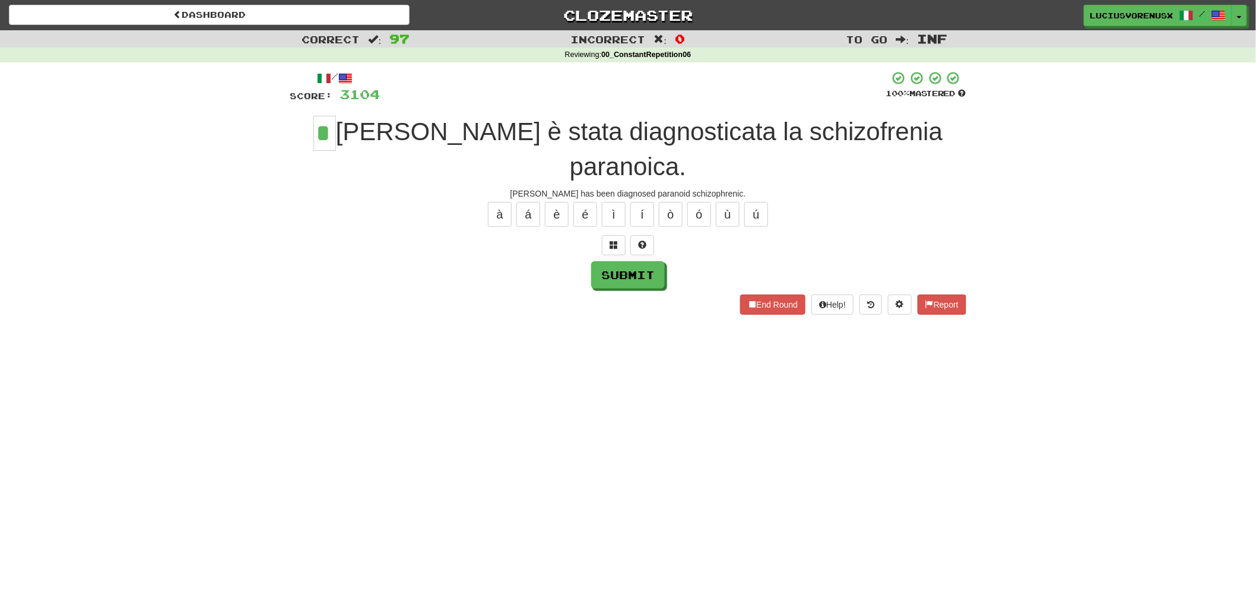
type input "*"
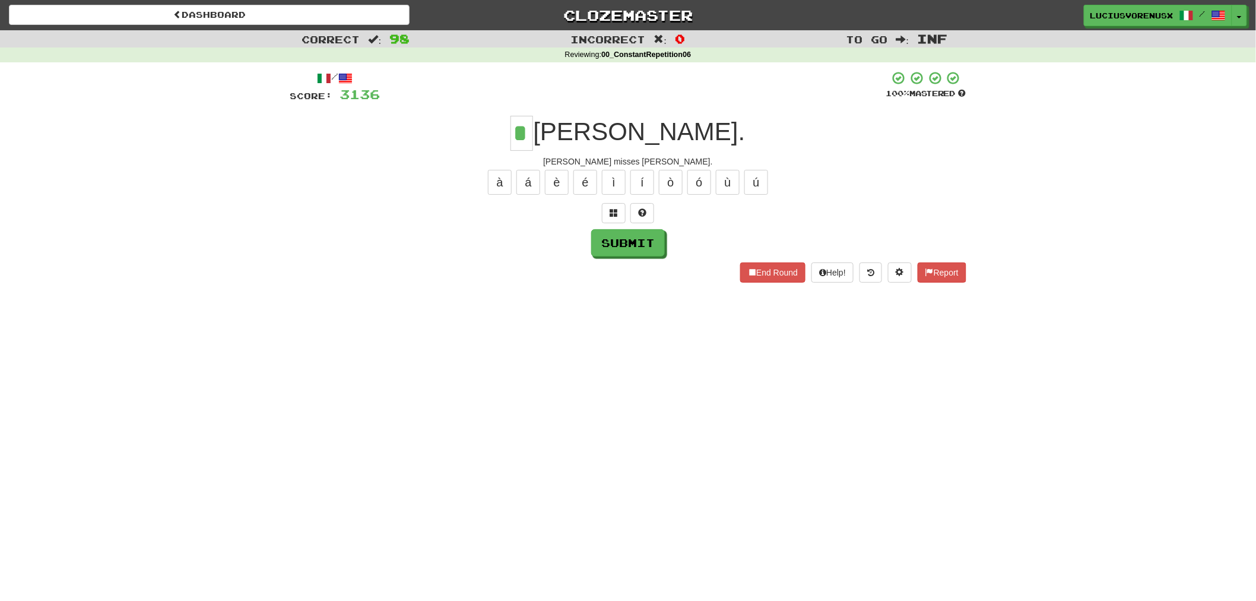
type input "*"
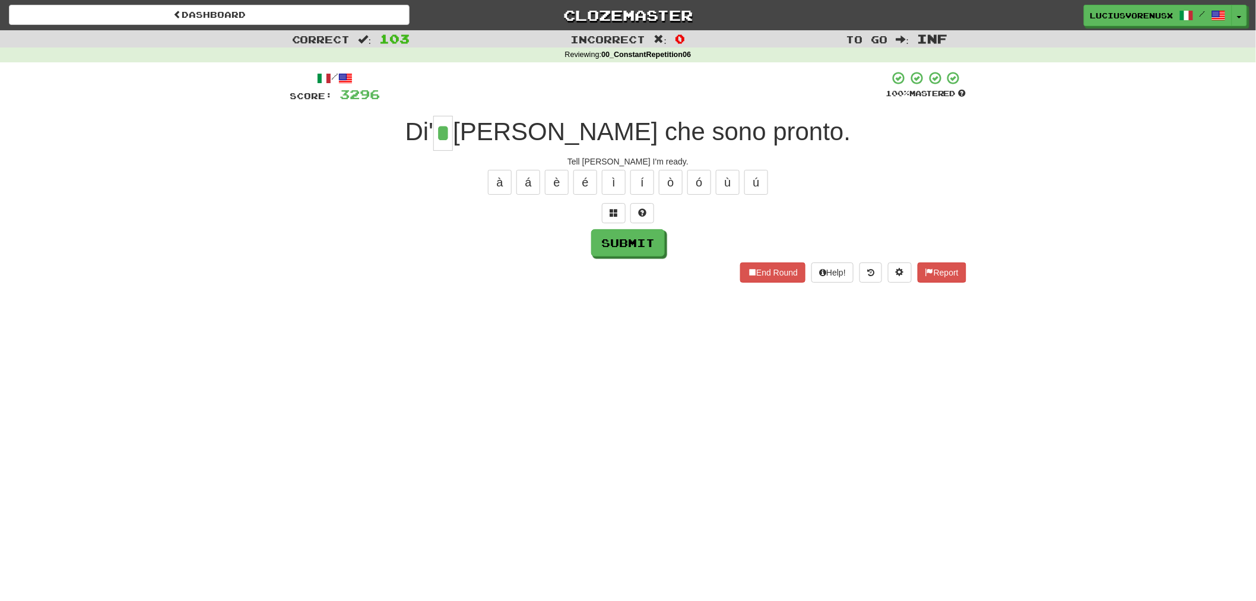
type input "*"
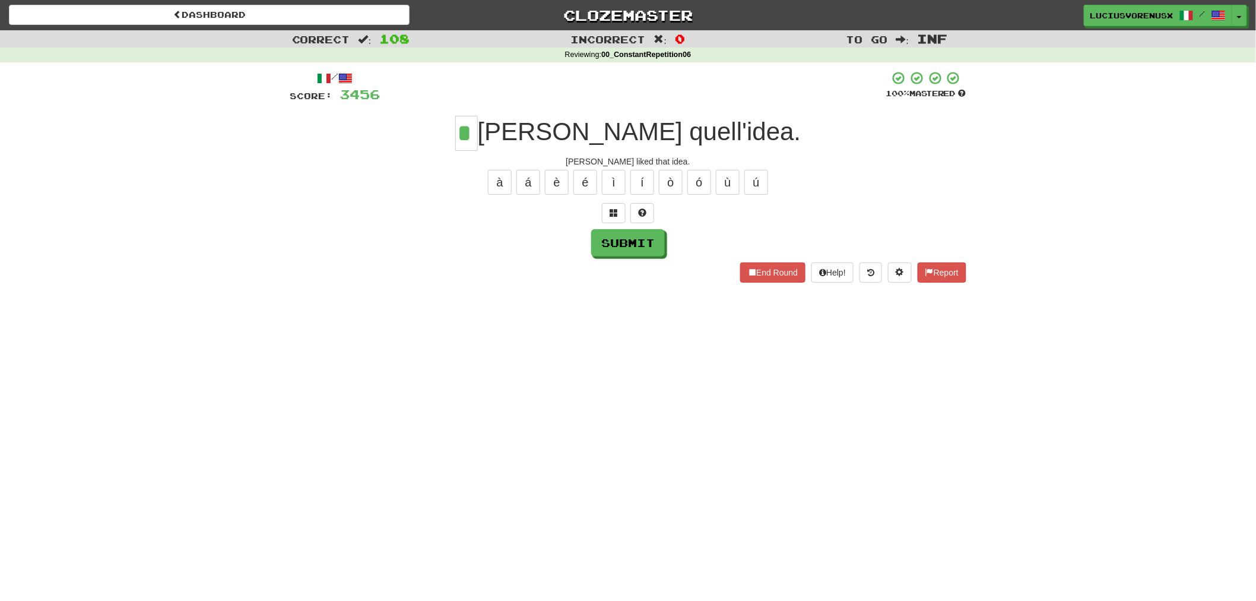
type input "*"
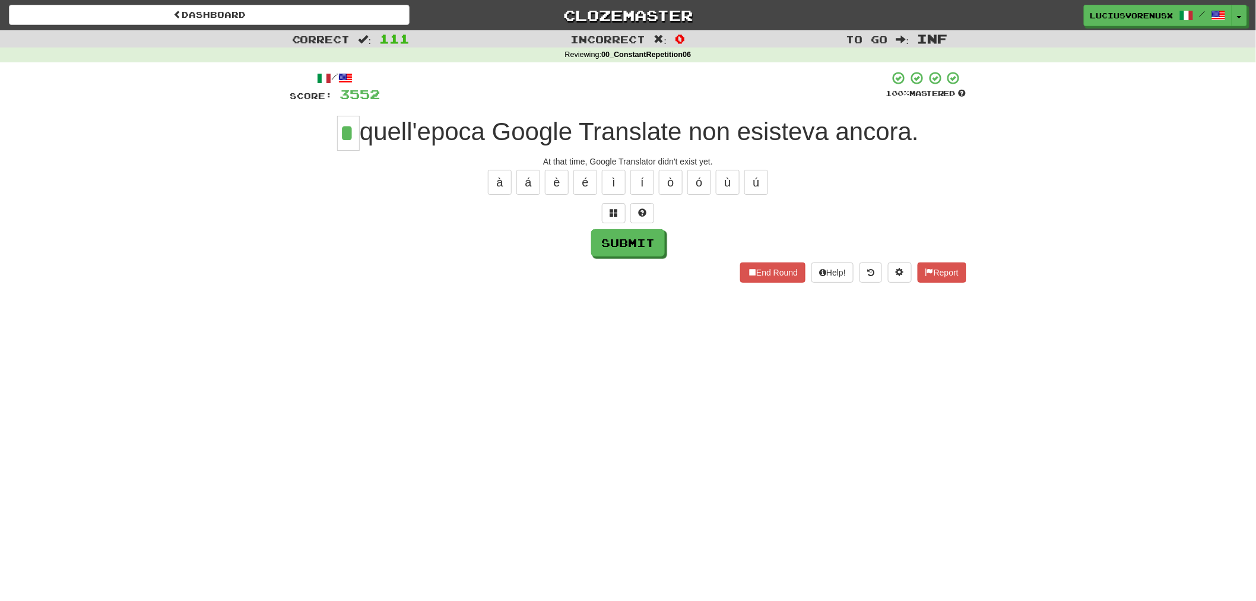
type input "*"
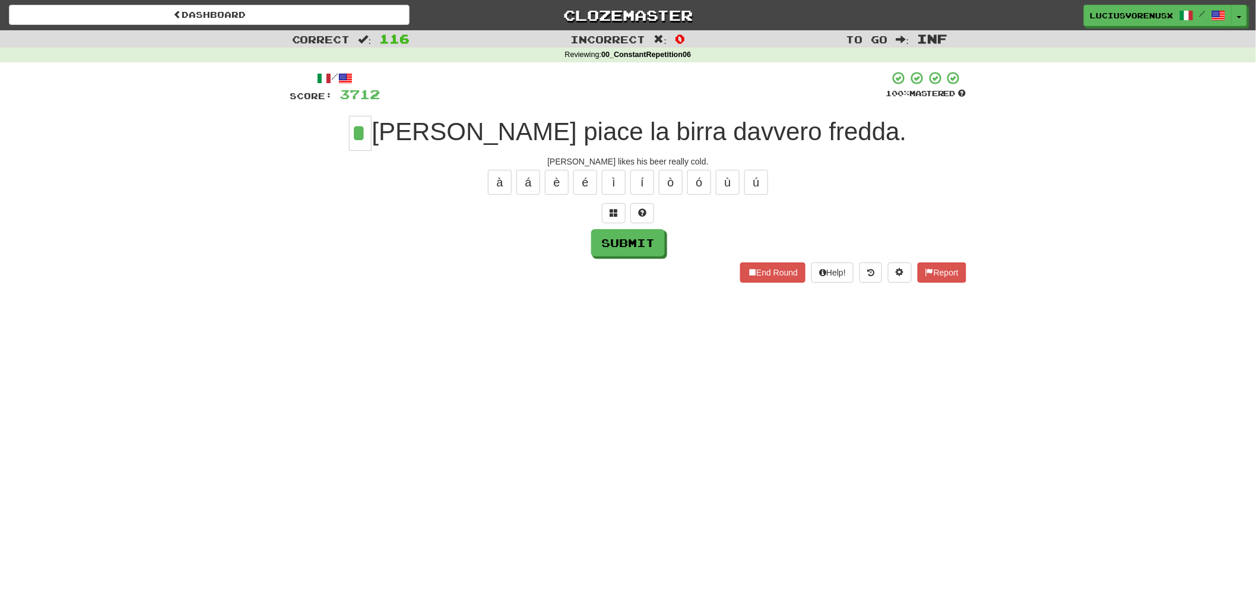
type input "*"
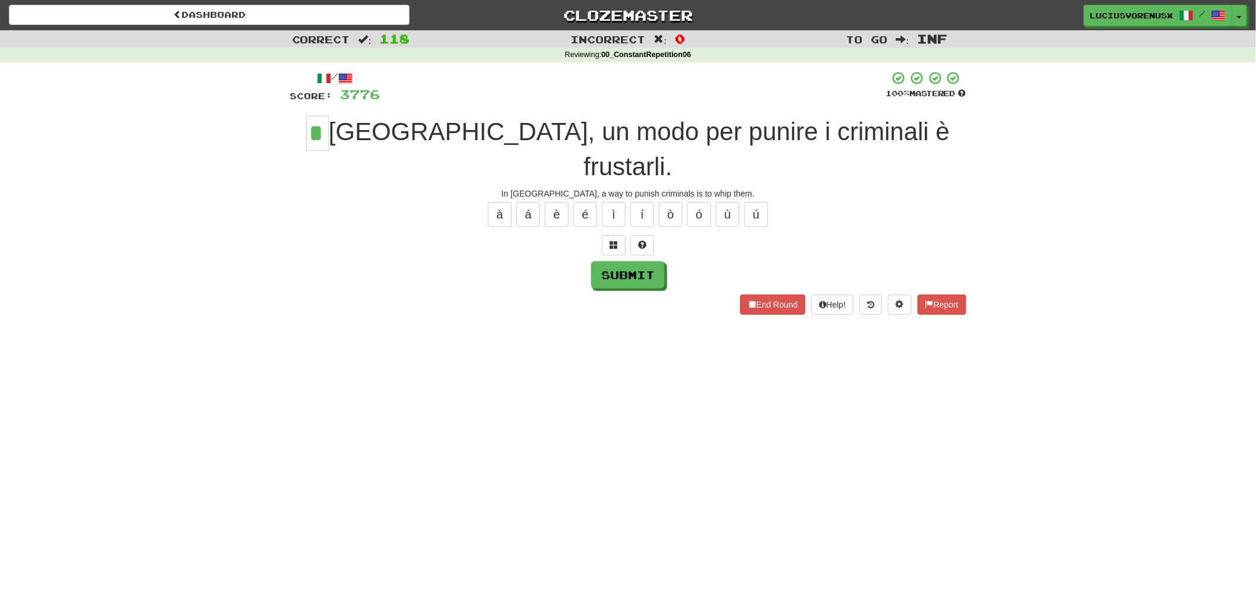
type input "*"
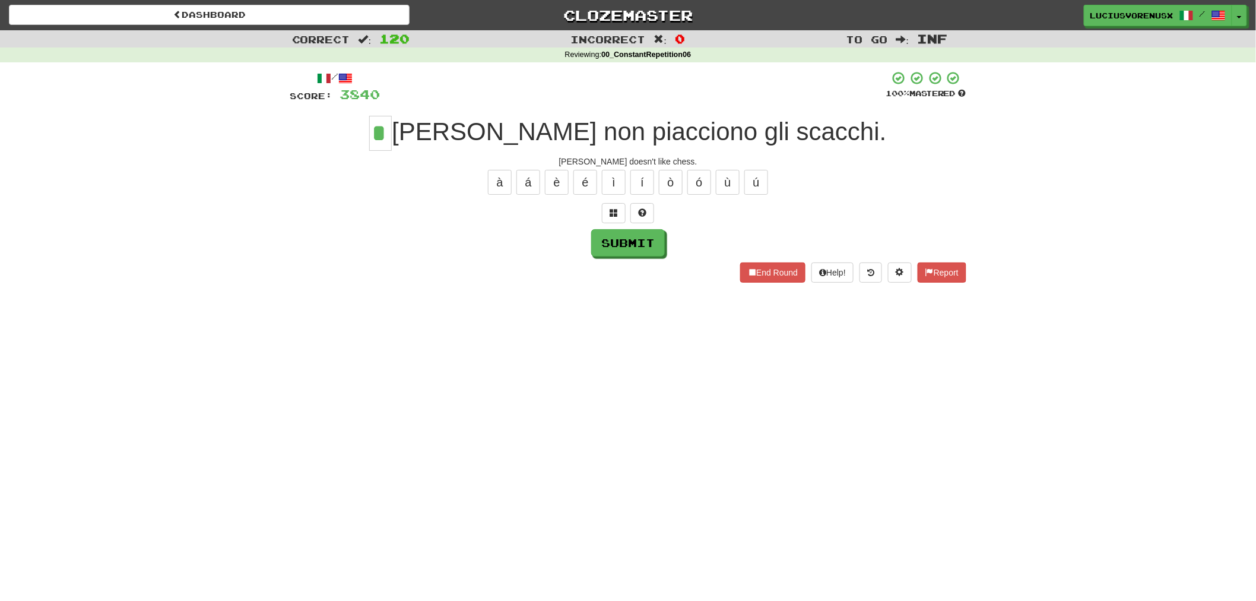
type input "*"
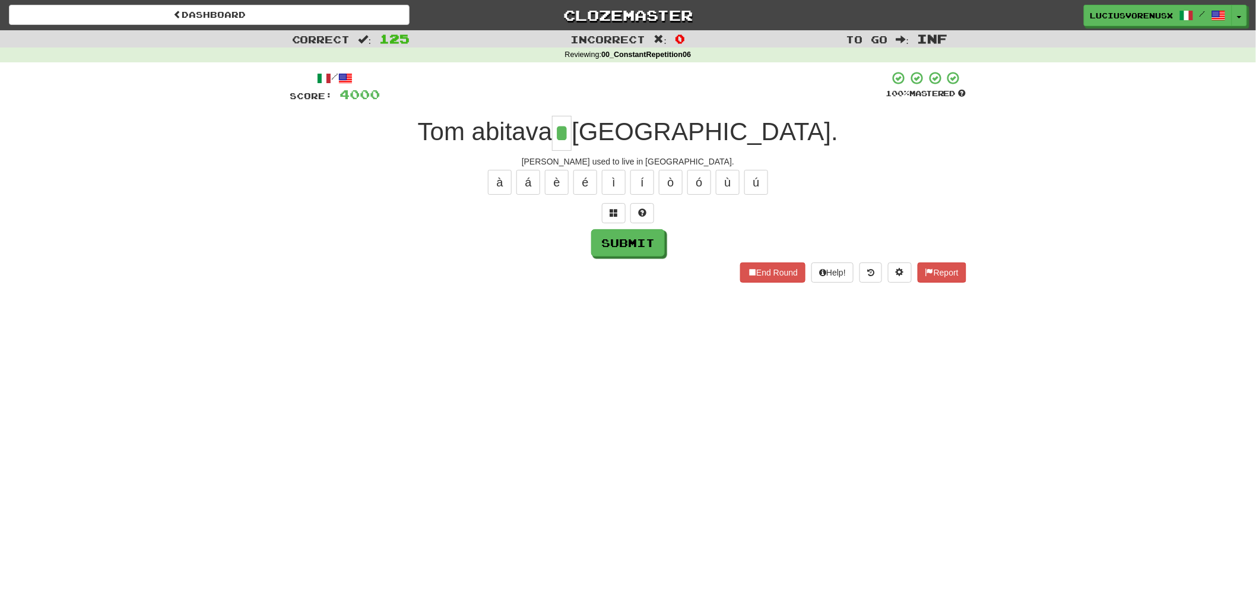
type input "*"
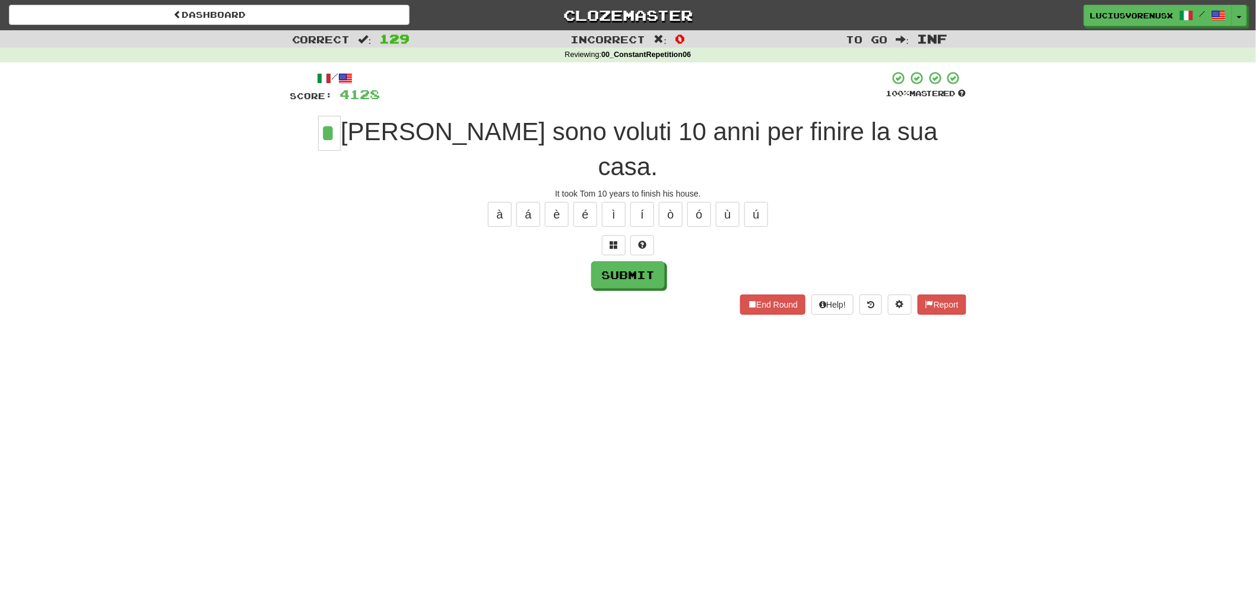
type input "*"
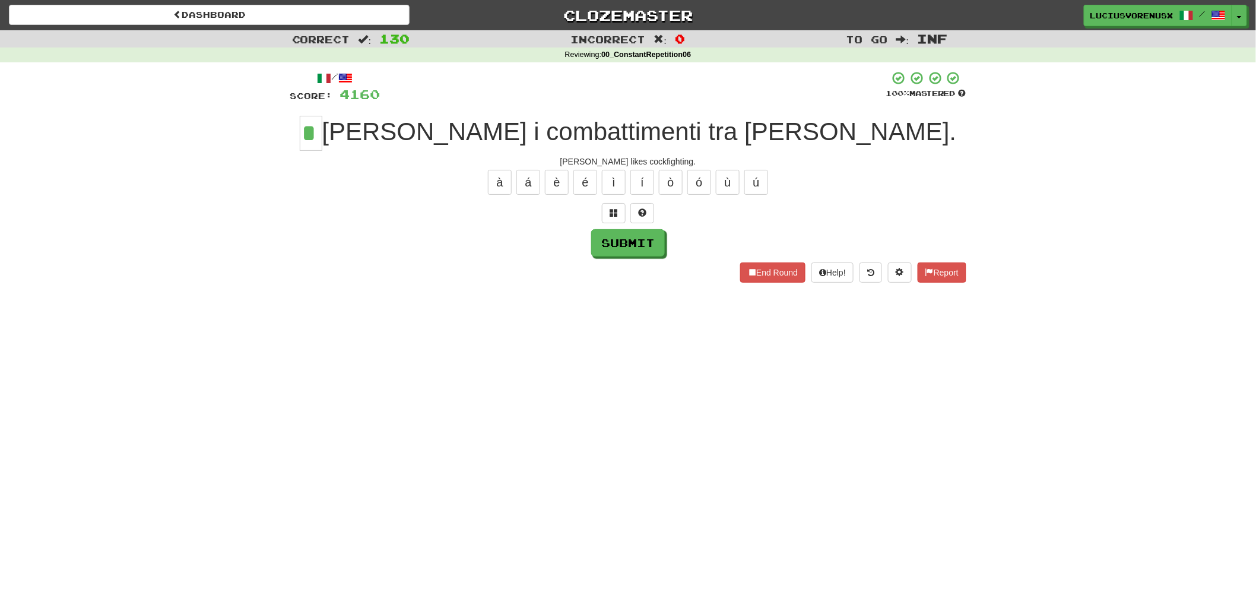
type input "*"
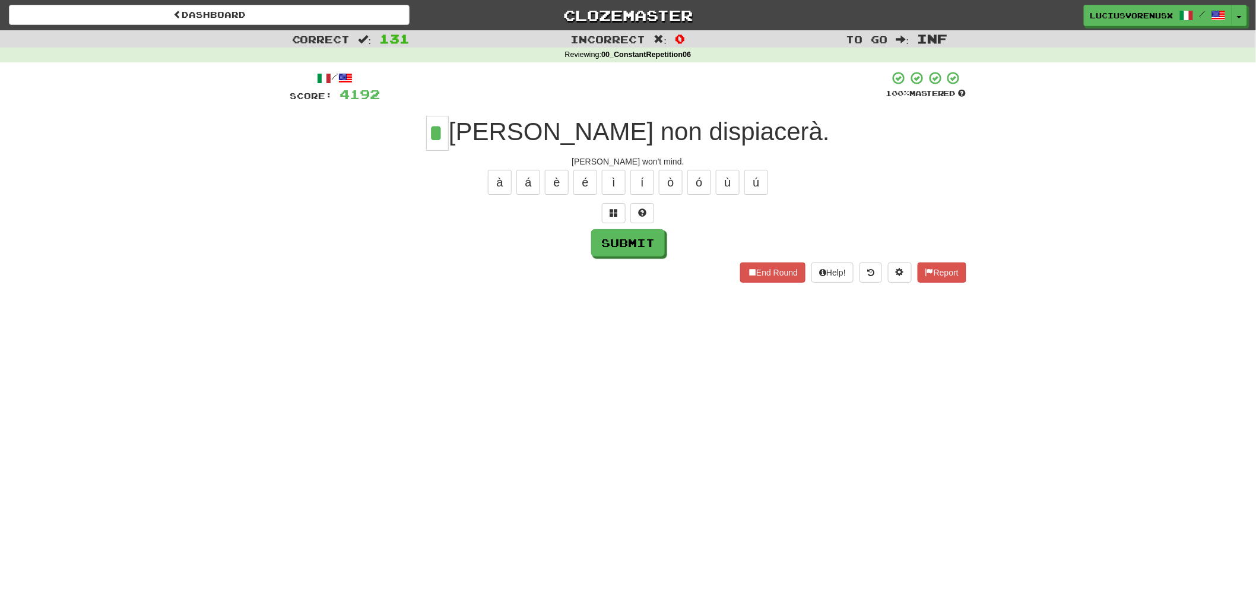
type input "*"
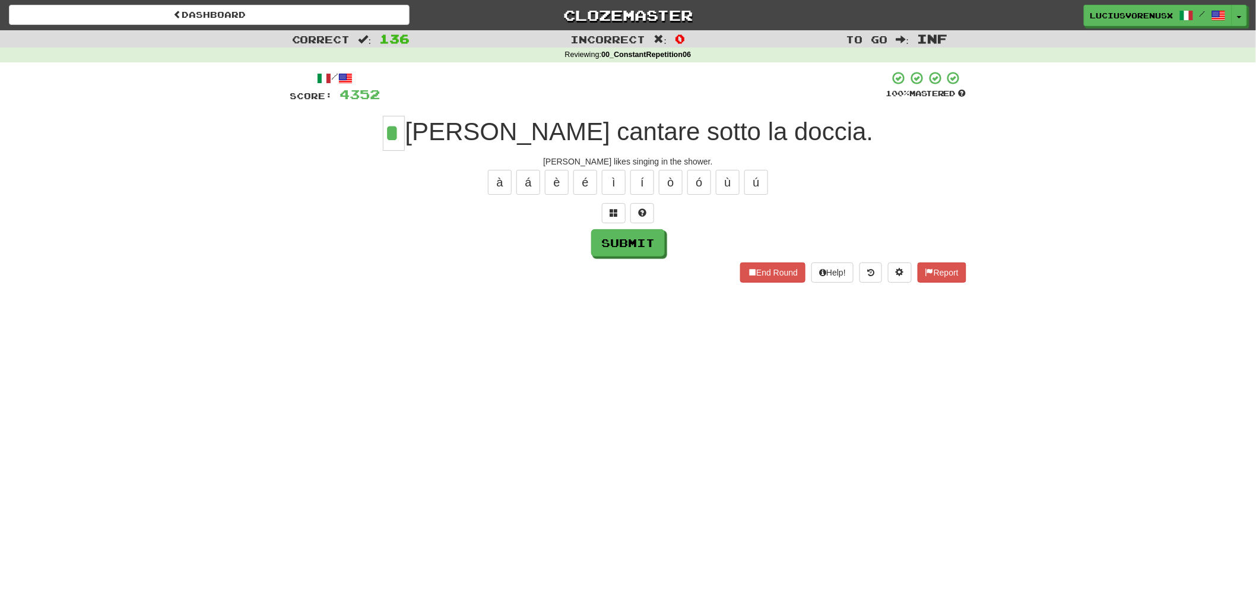
type input "*"
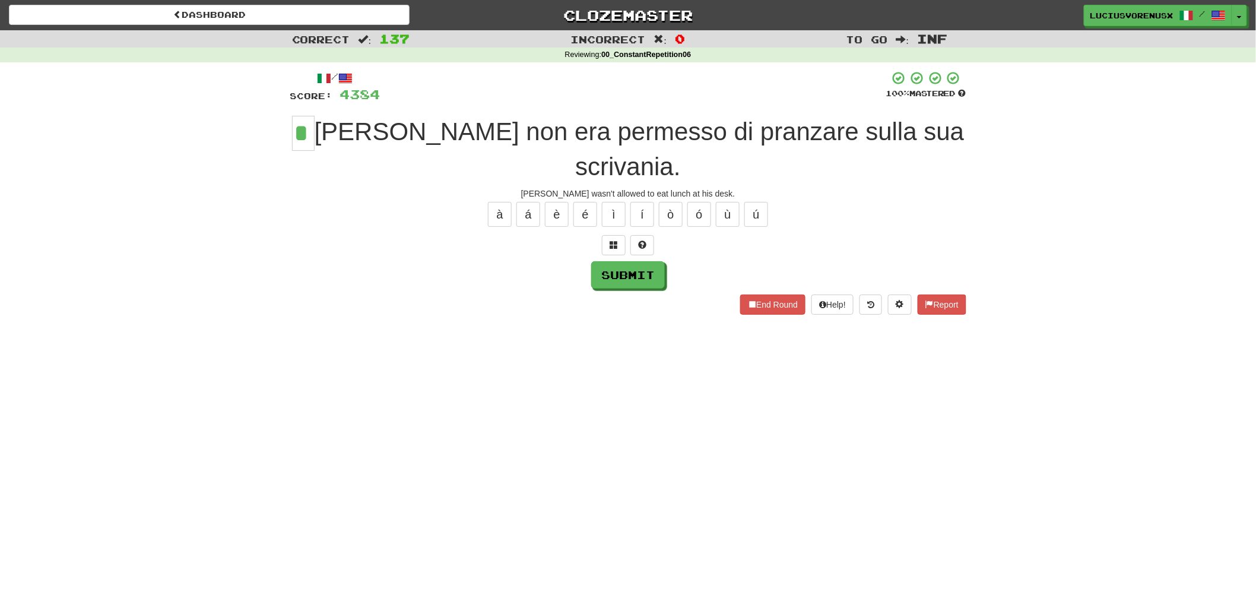
type input "*"
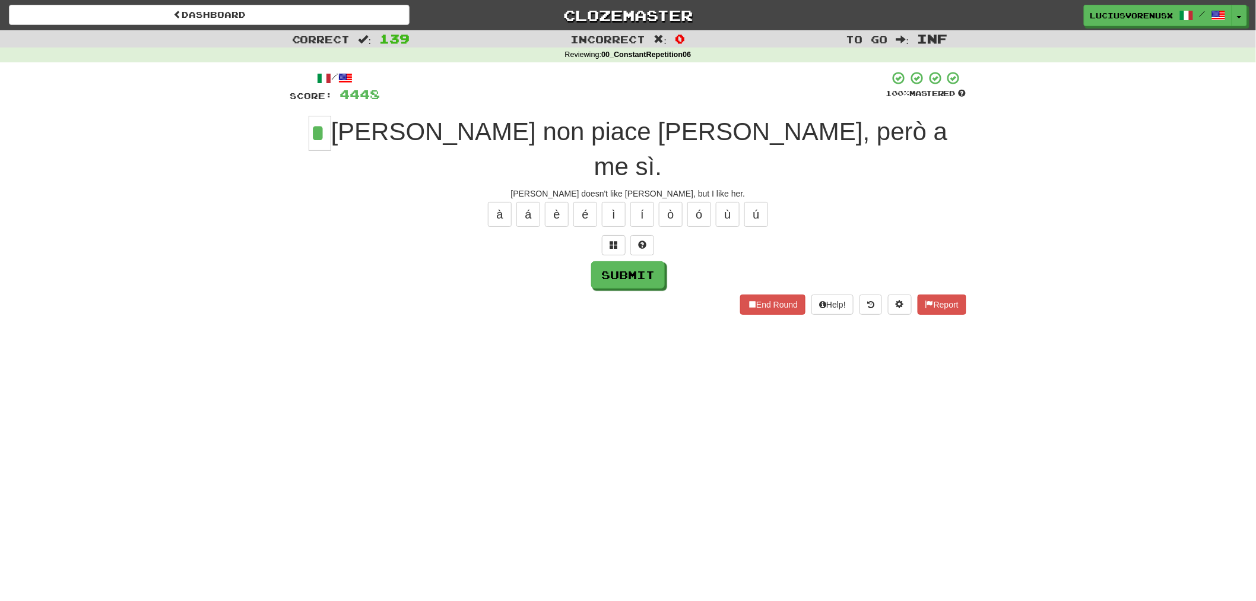
type input "*"
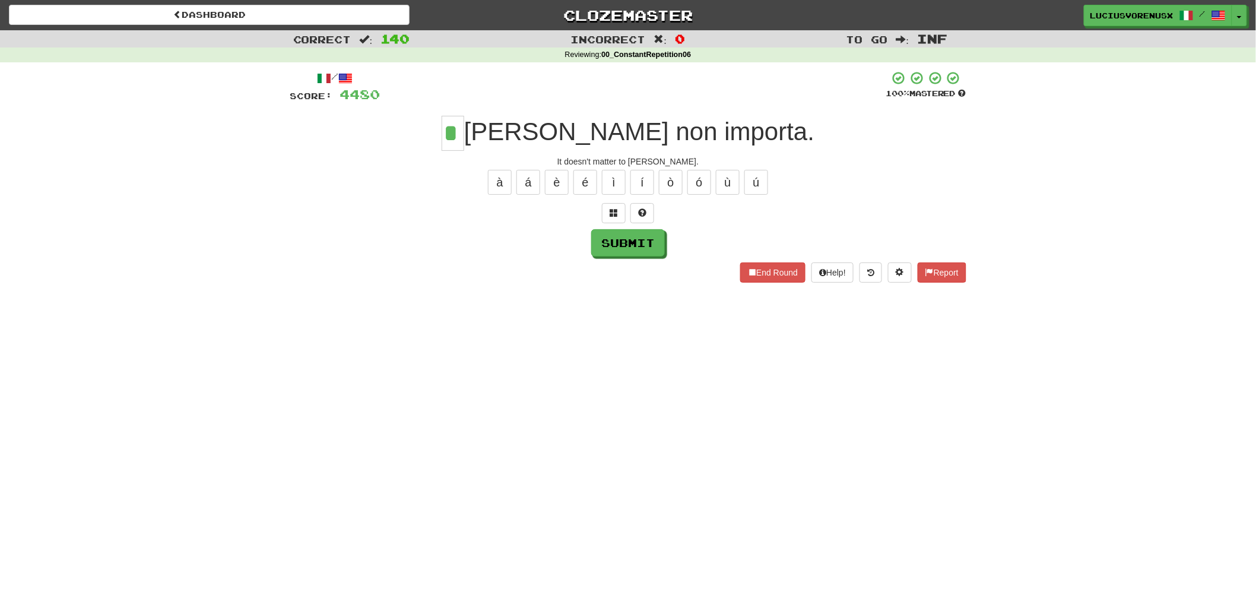
type input "*"
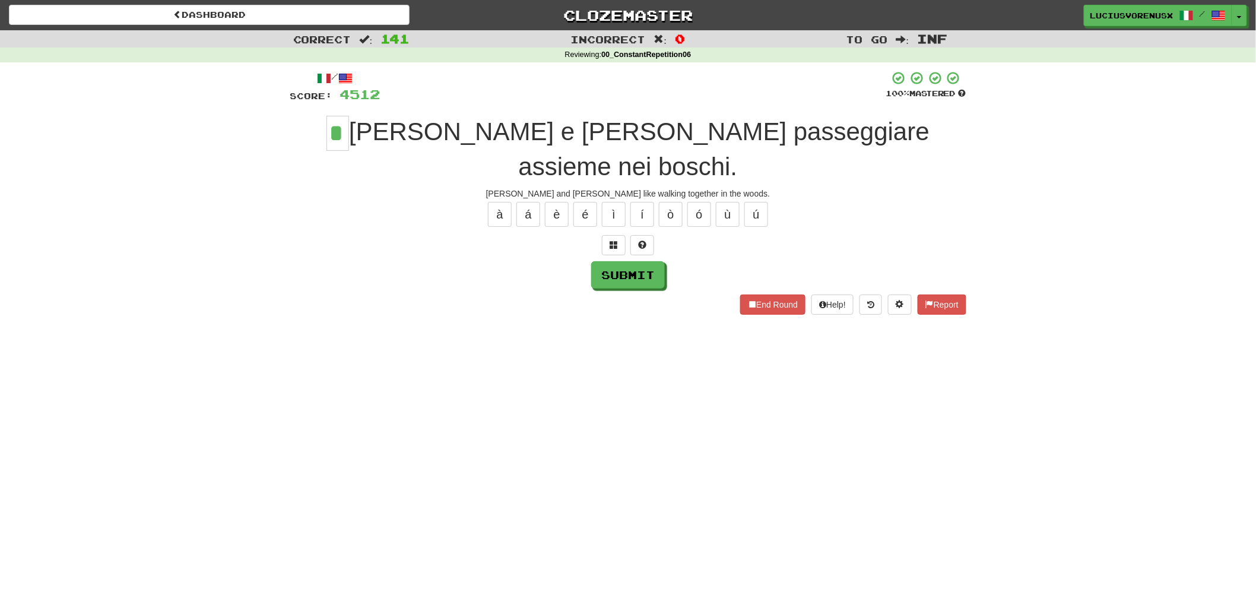
type input "*"
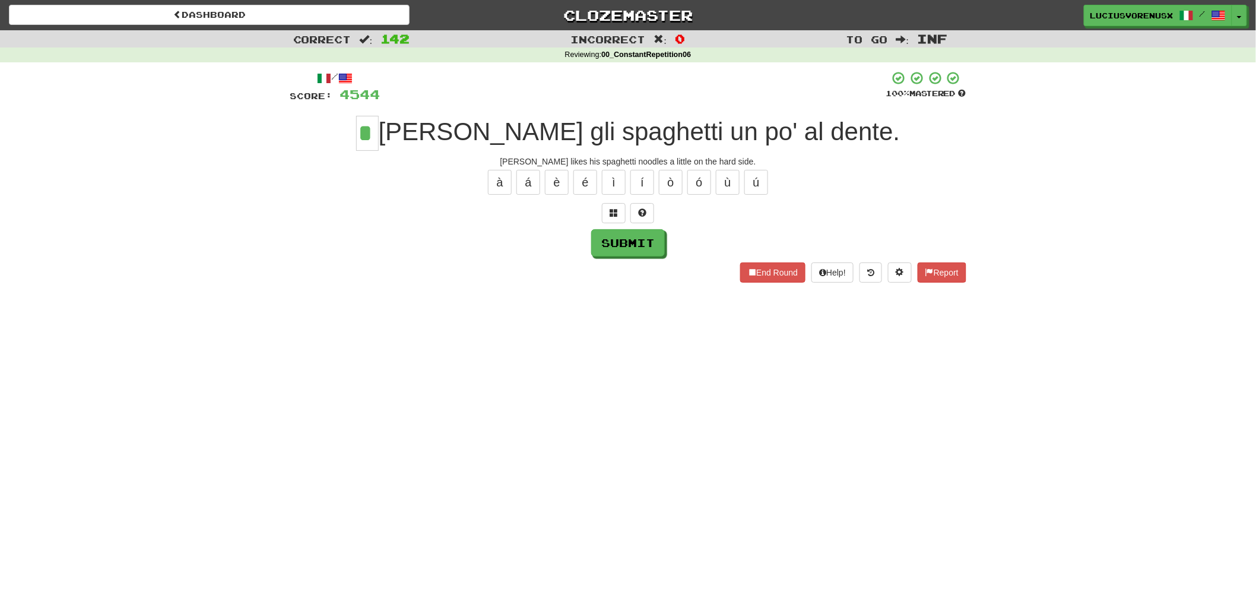
type input "*"
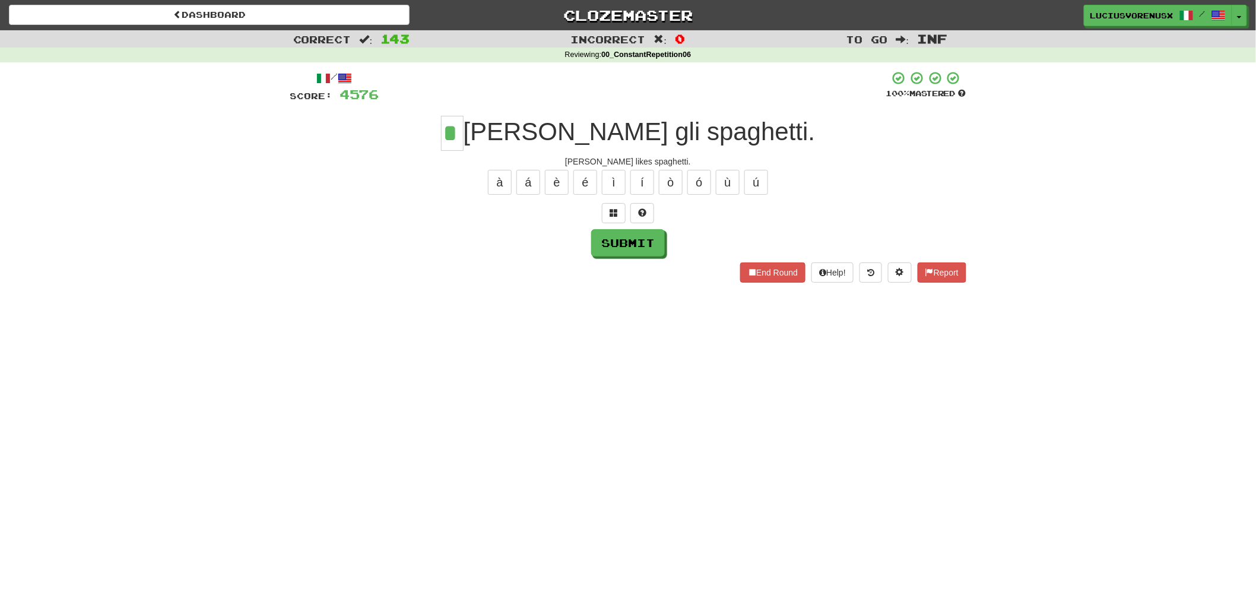
type input "*"
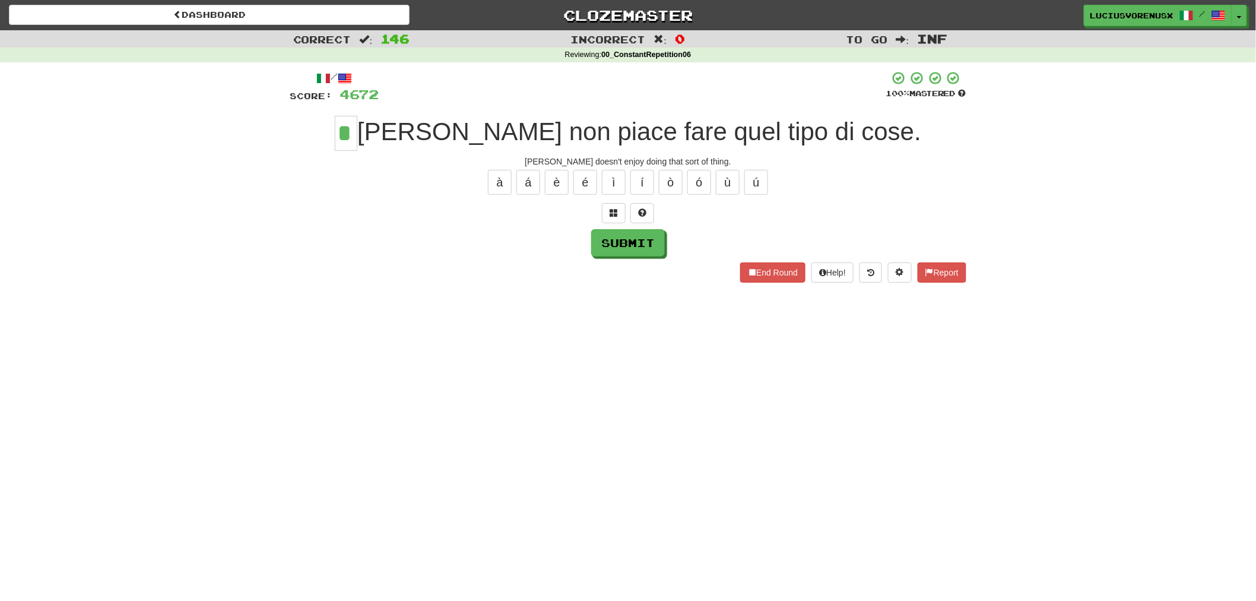
type input "*"
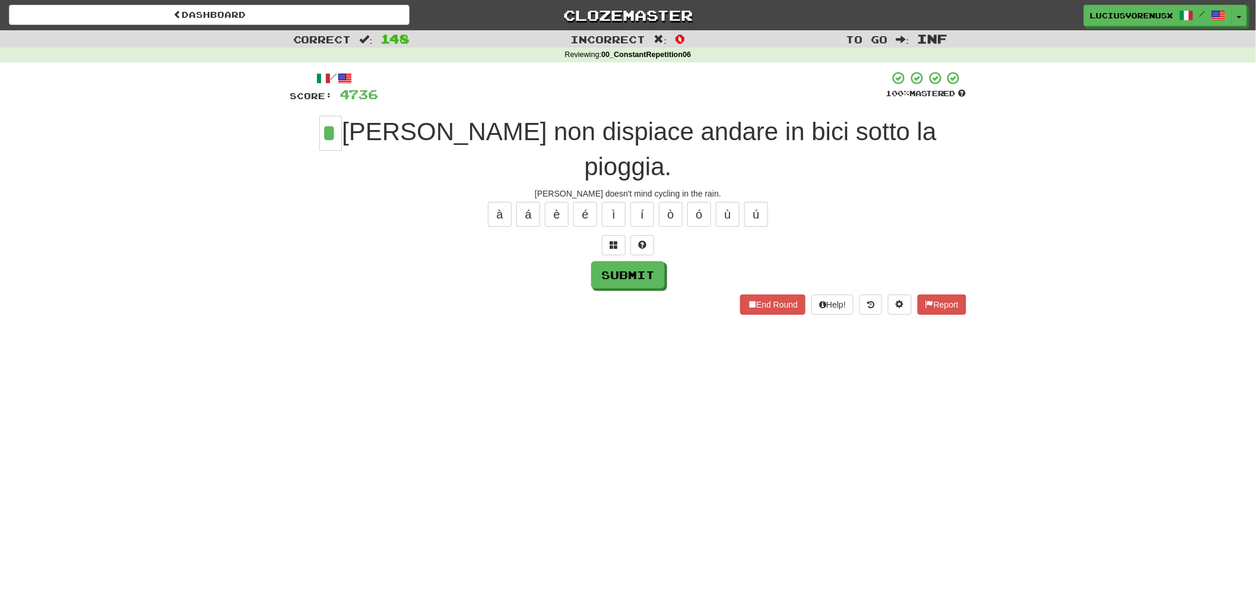
type input "*"
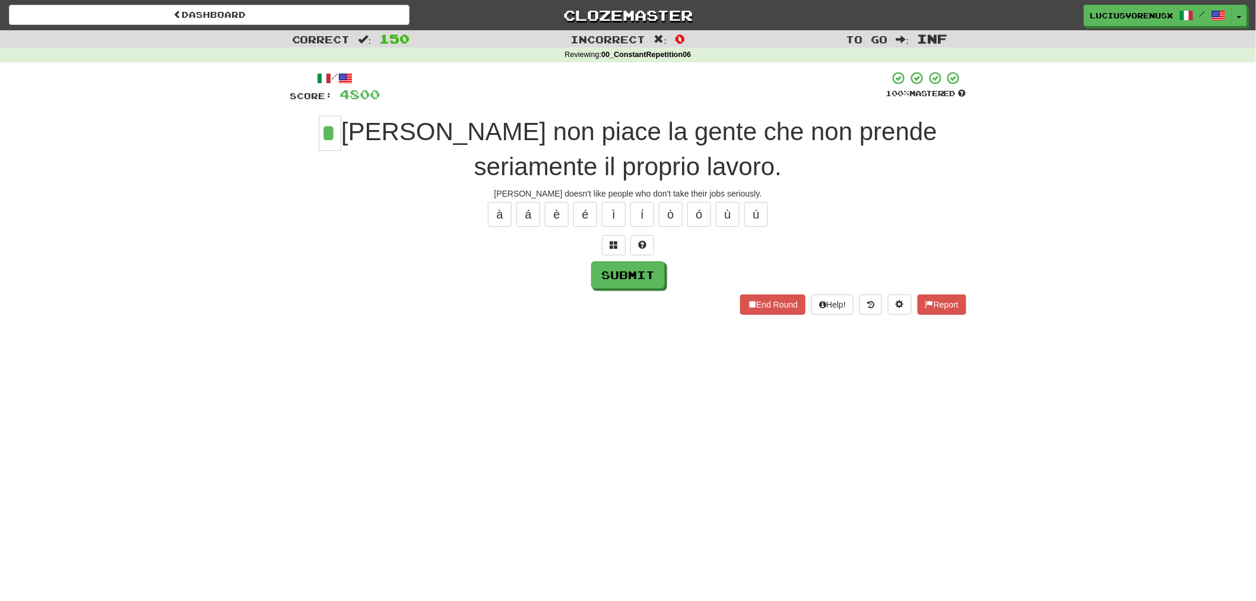
type input "*"
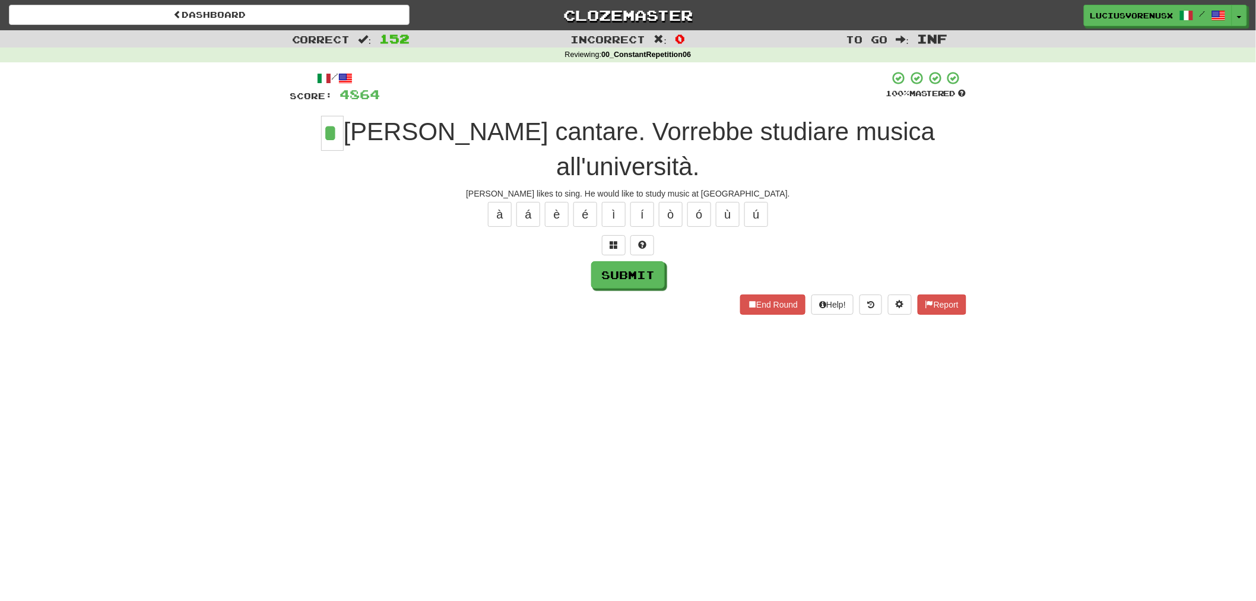
type input "*"
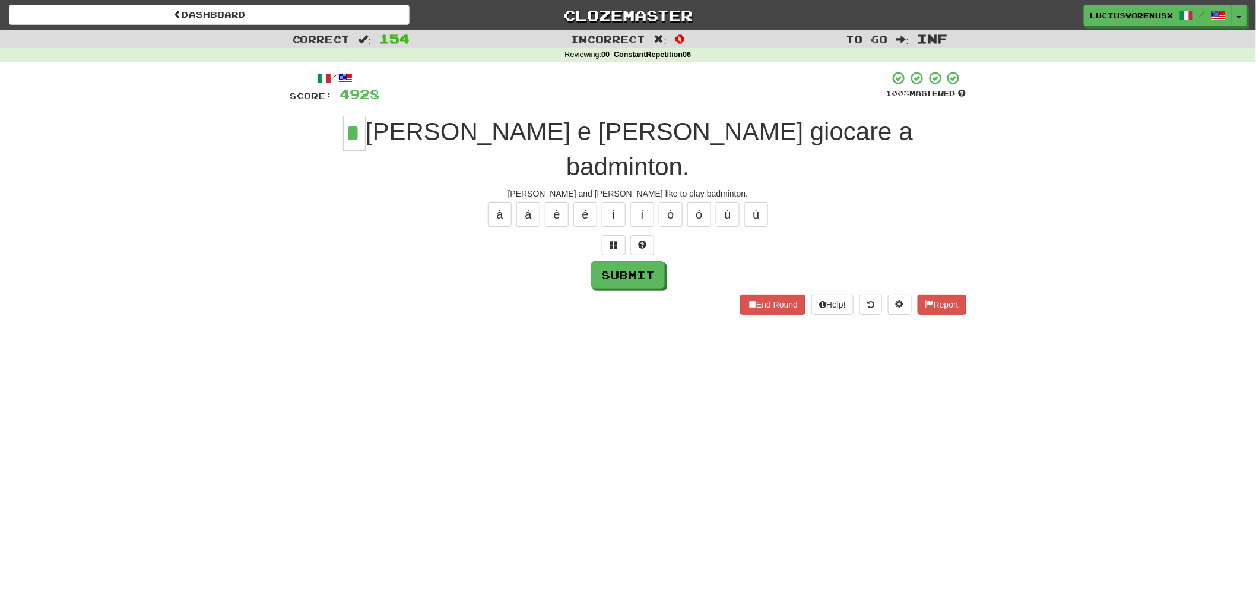
type input "*"
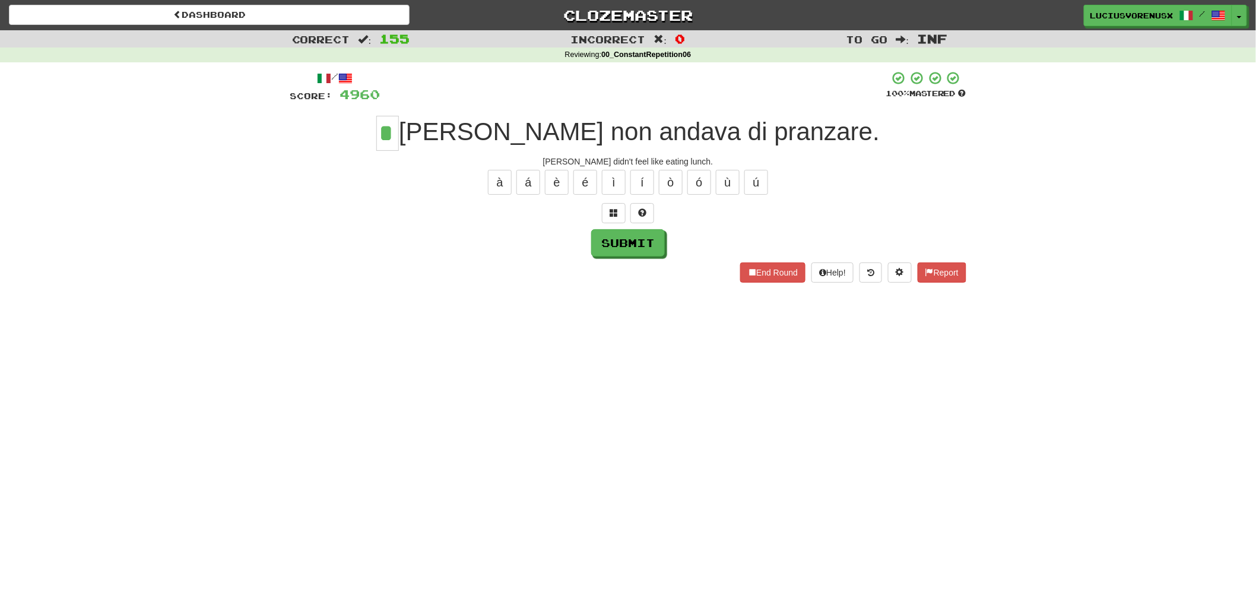
type input "*"
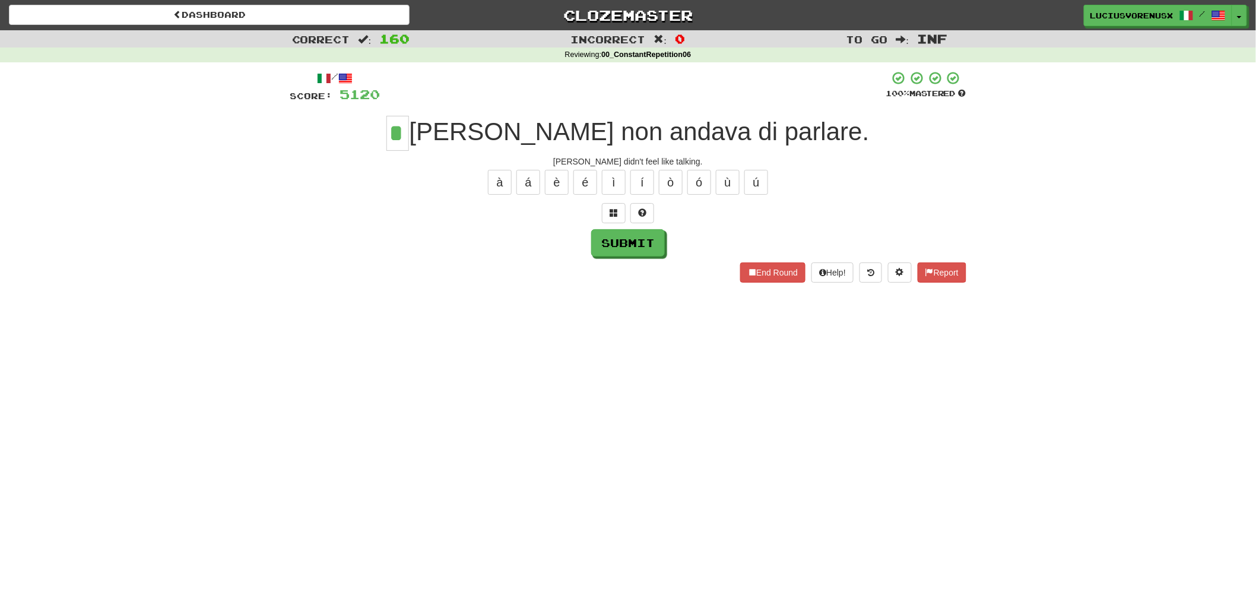
type input "*"
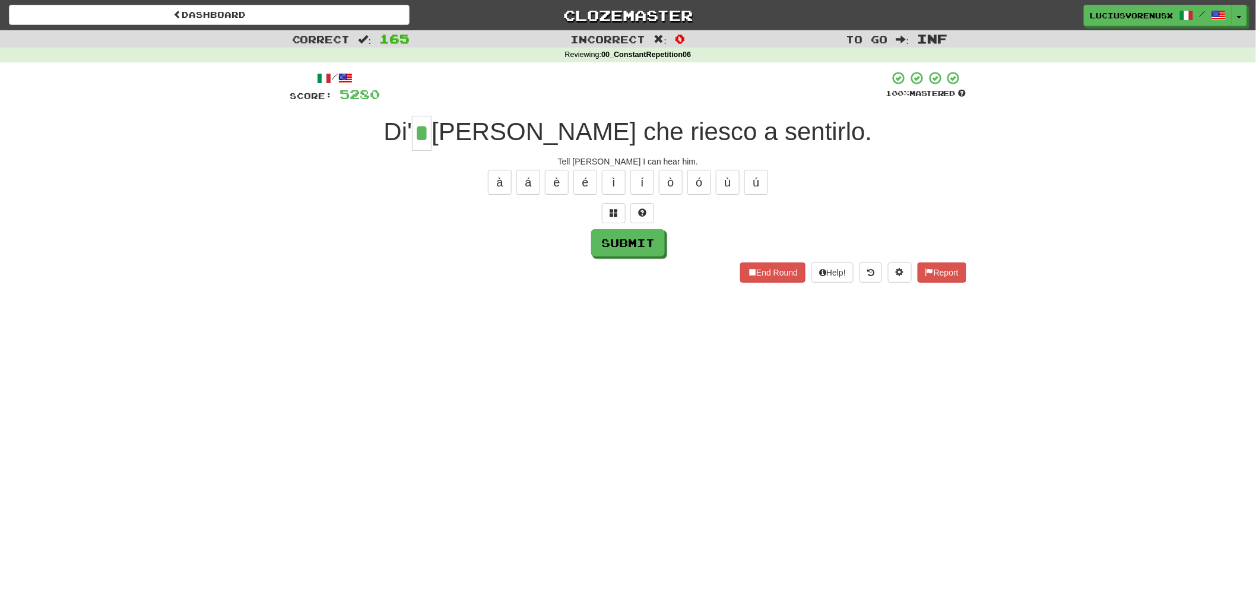
type input "*"
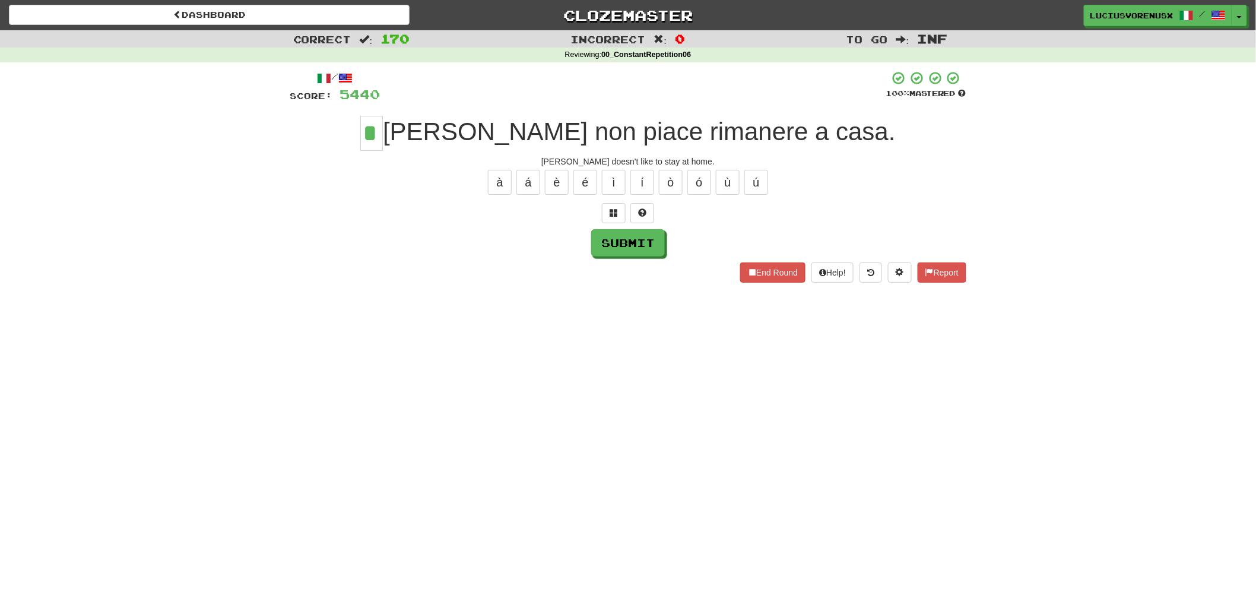
type input "*"
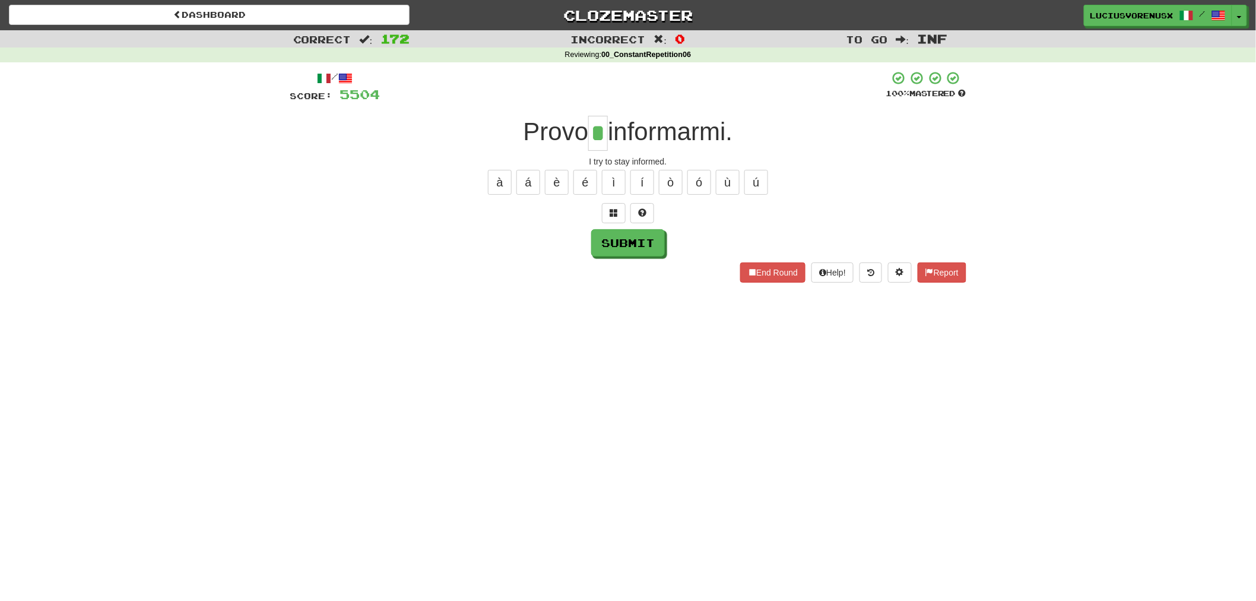
type input "*"
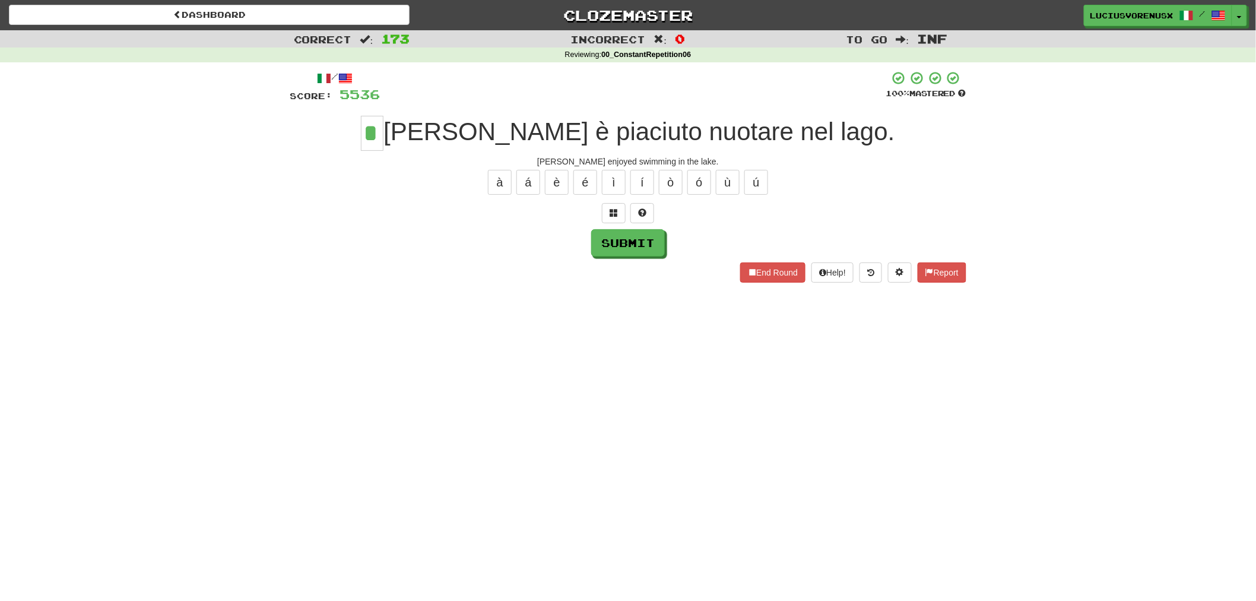
type input "*"
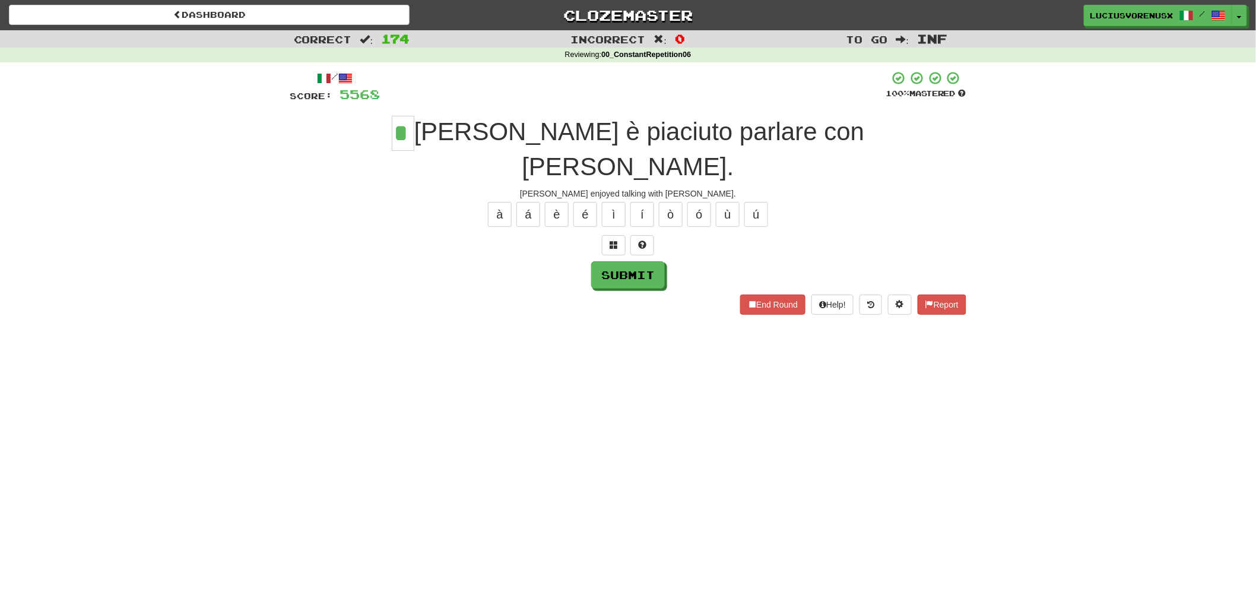
type input "*"
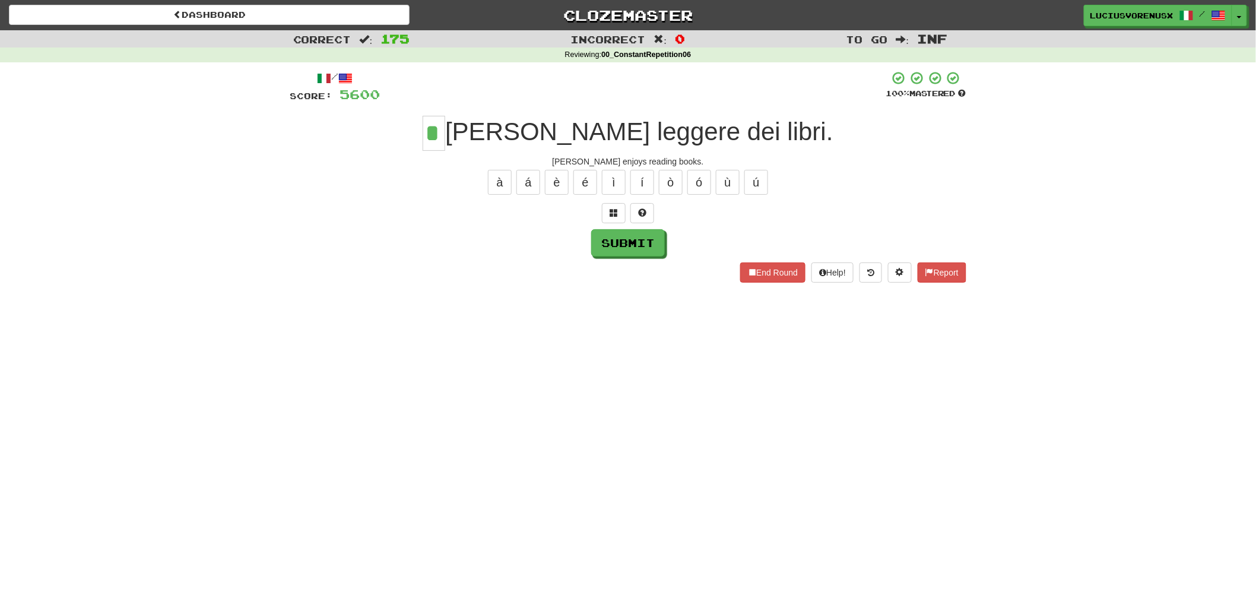
type input "*"
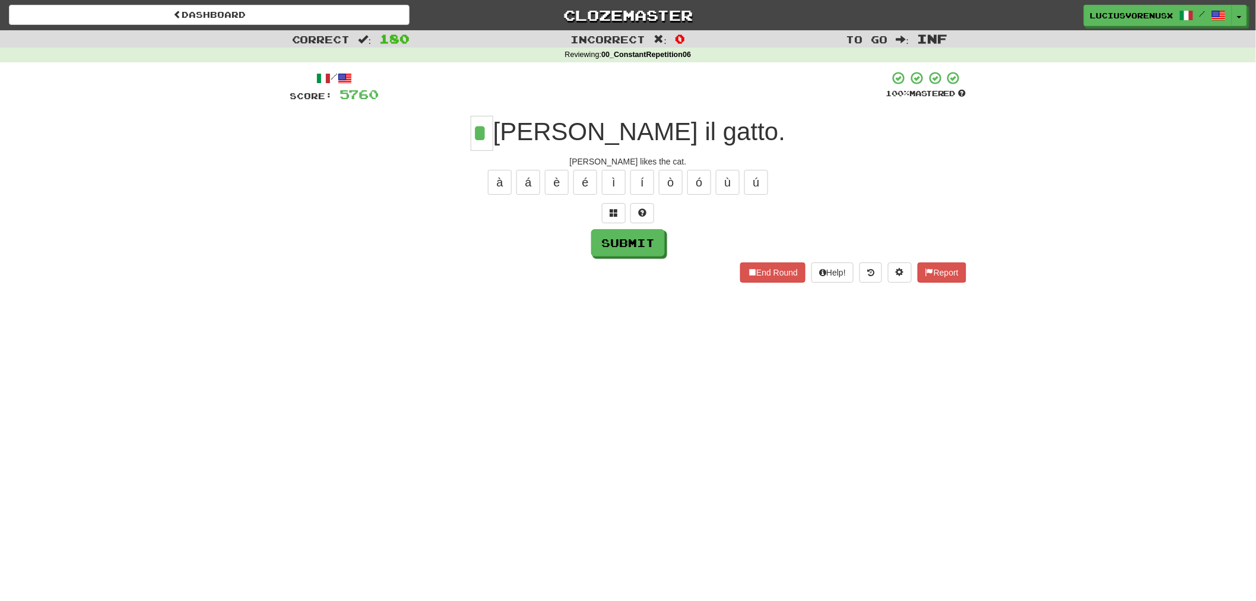
type input "*"
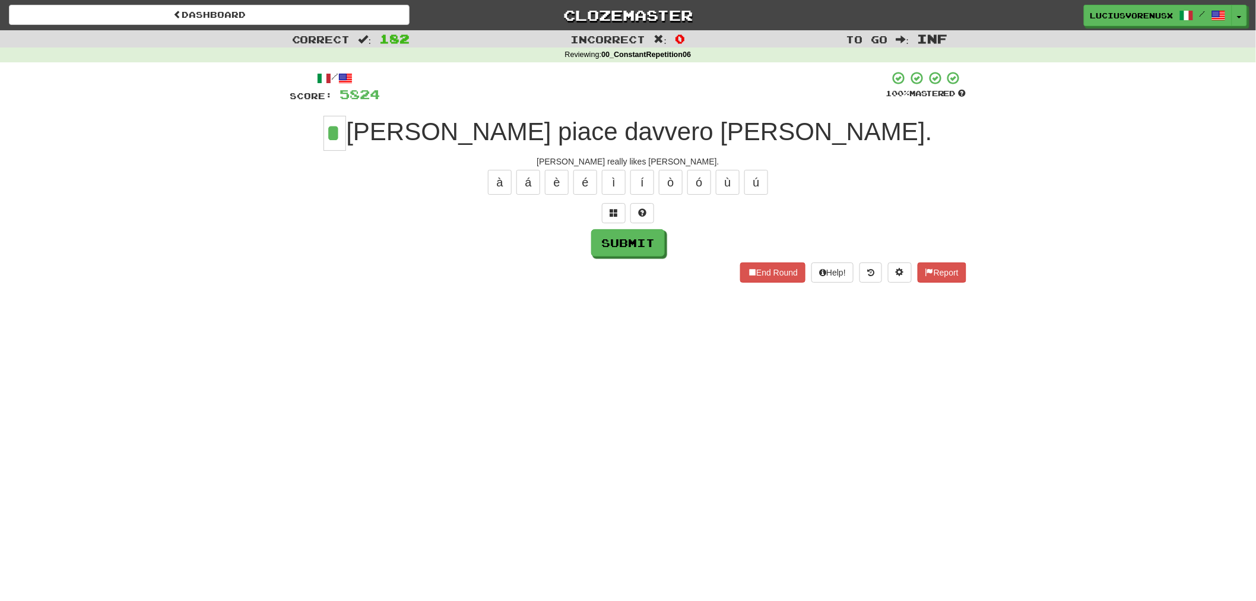
type input "*"
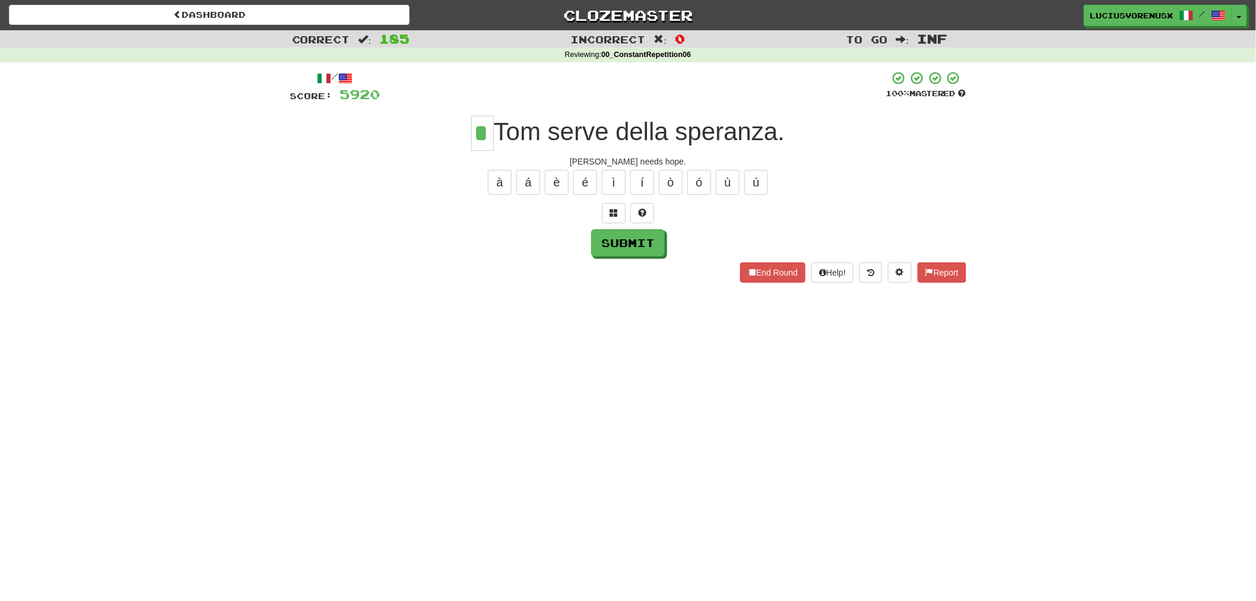
type input "*"
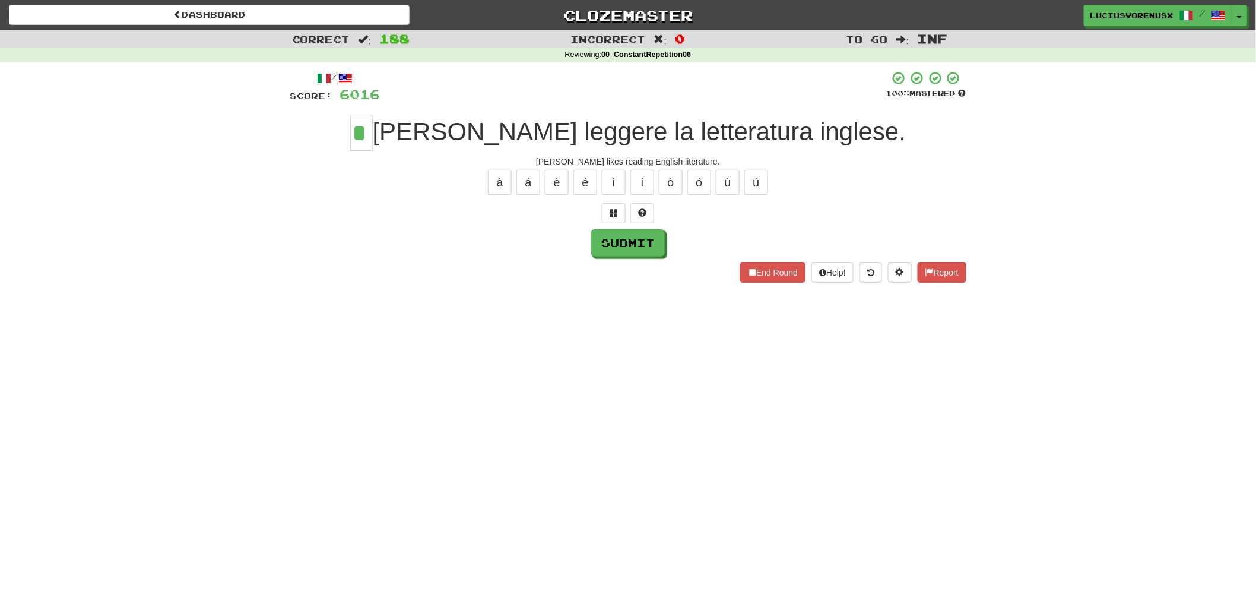
type input "*"
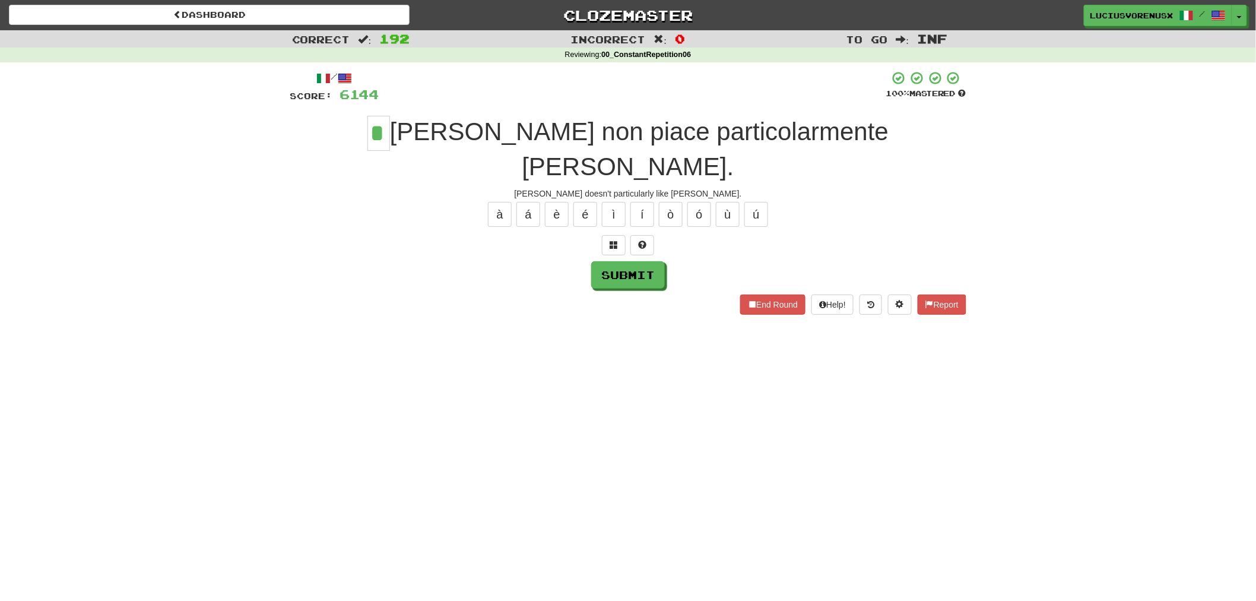
type input "*"
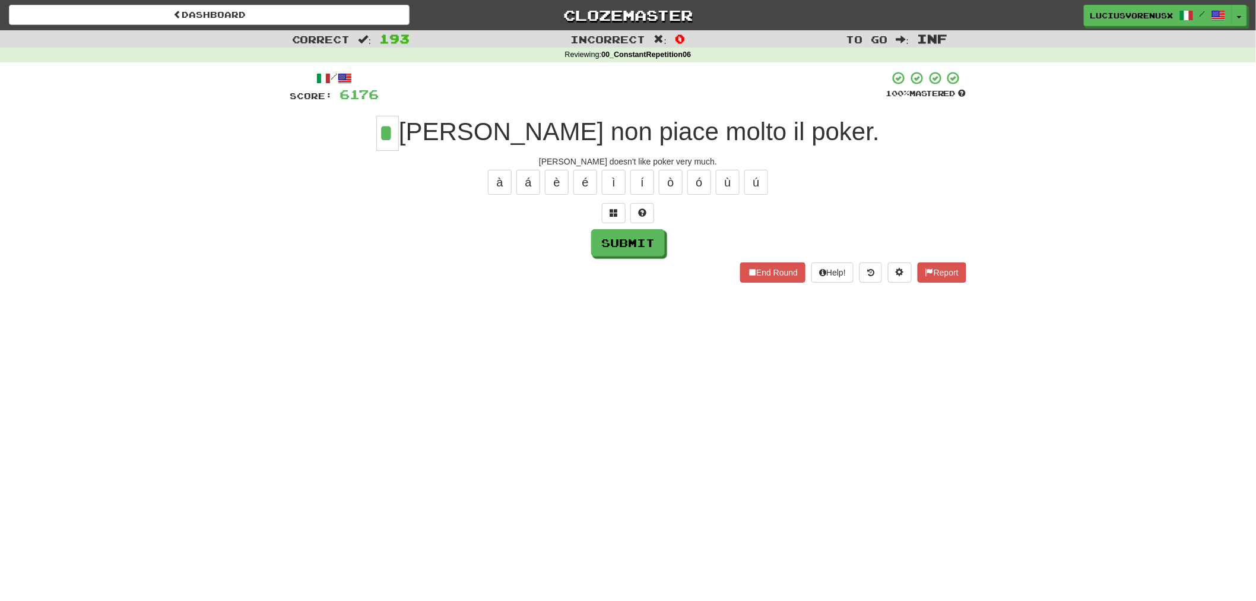
type input "*"
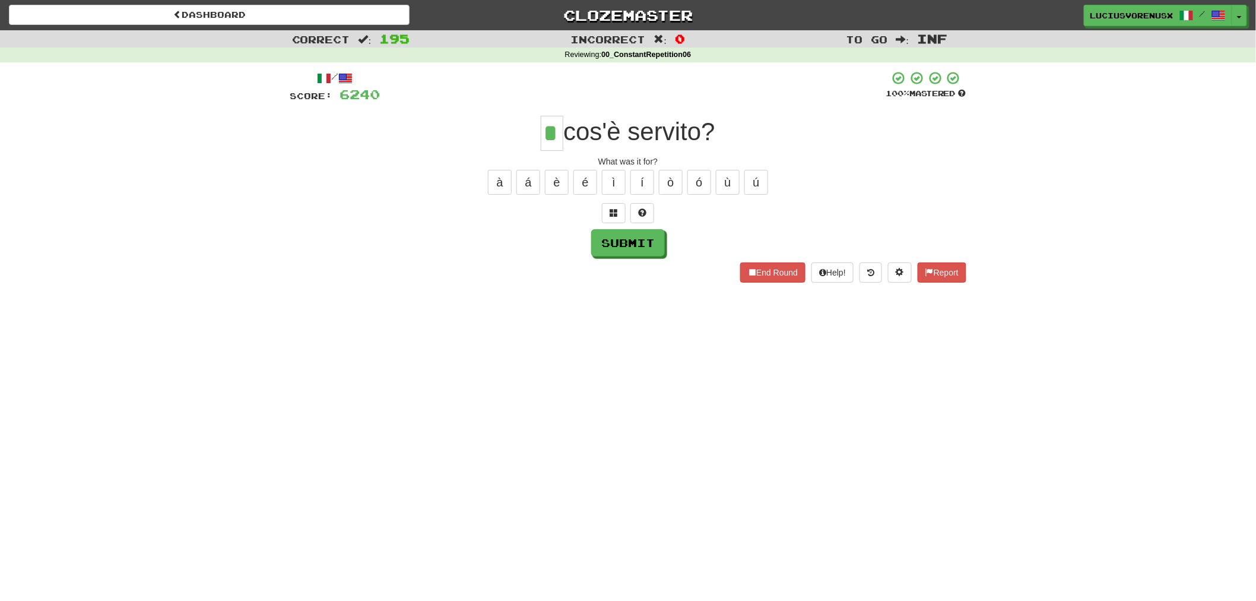
type input "*"
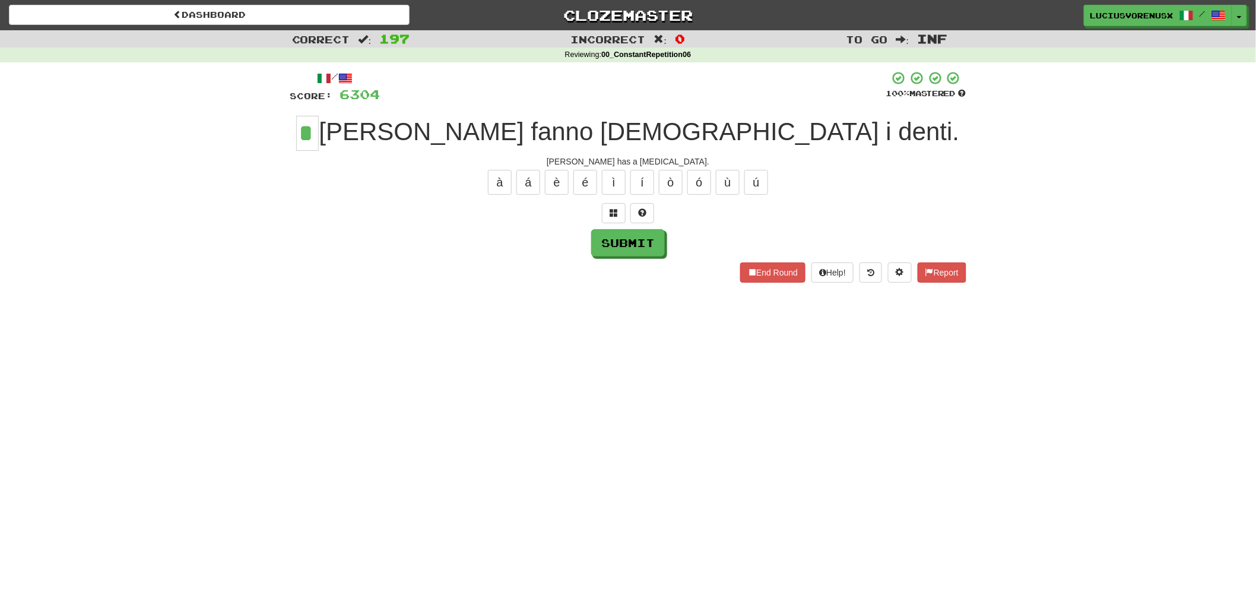
type input "*"
